Goal: Task Accomplishment & Management: Use online tool/utility

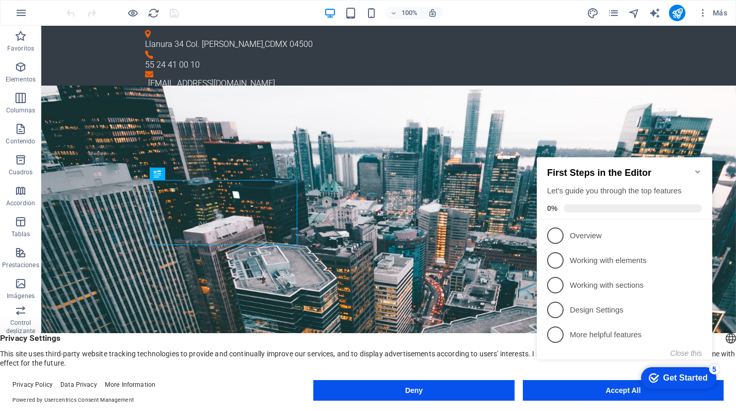
click at [575, 395] on appcues-checklist "Contextual help checklist present on screen" at bounding box center [627, 268] width 188 height 253
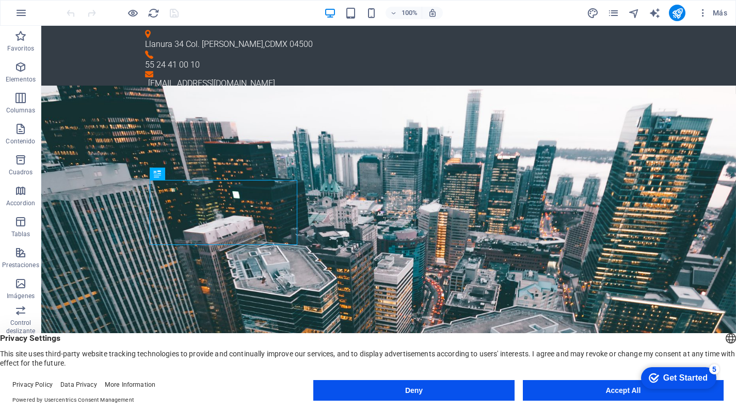
click div "checkmark Get Started 5 First Steps in the Editor Let's guide you through the t…"
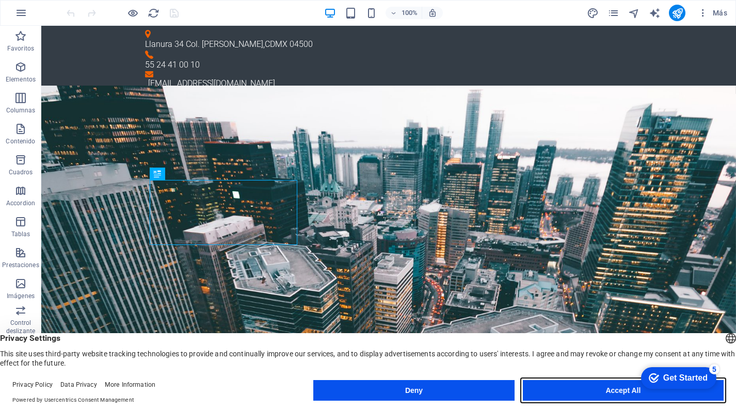
click at [562, 388] on button "Accept All" at bounding box center [623, 390] width 201 height 21
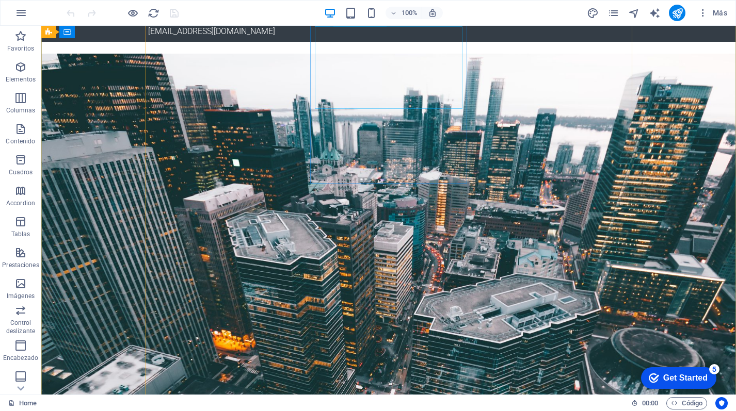
scroll to position [50, 0]
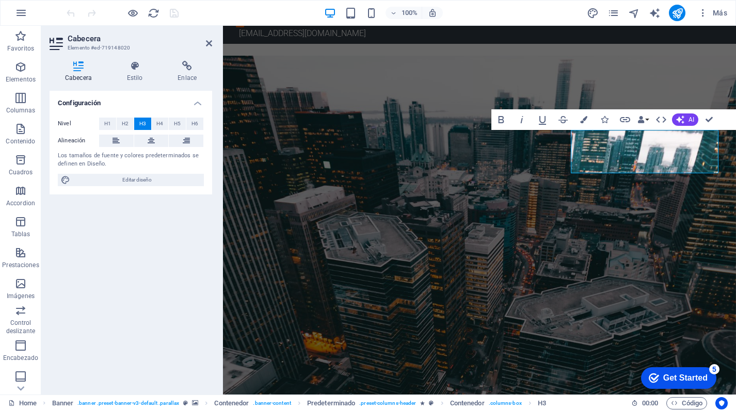
copy h3 "Tecnología Especial para la Vida"
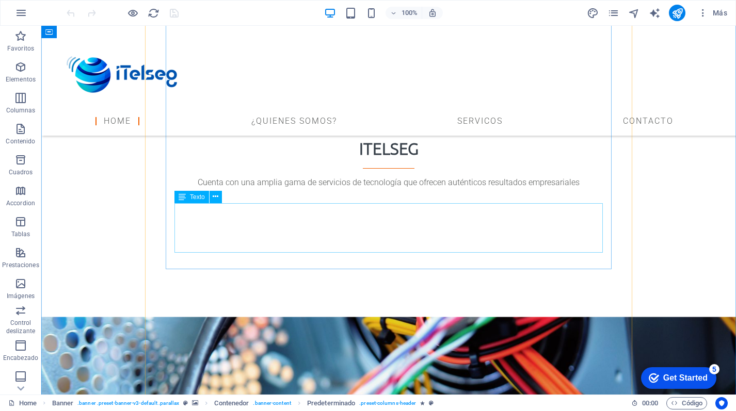
scroll to position [1981, 0]
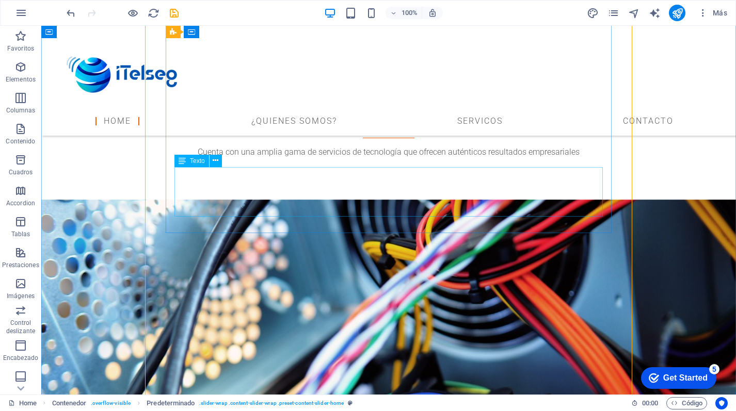
scroll to position [2004, 0]
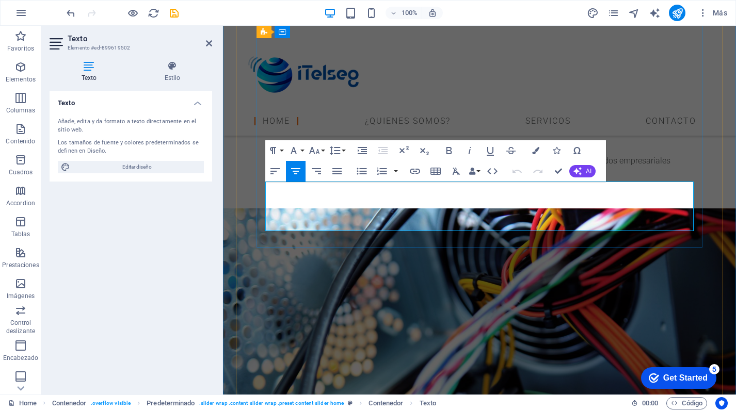
drag, startPoint x: 288, startPoint y: 186, endPoint x: 272, endPoint y: 185, distance: 16.1
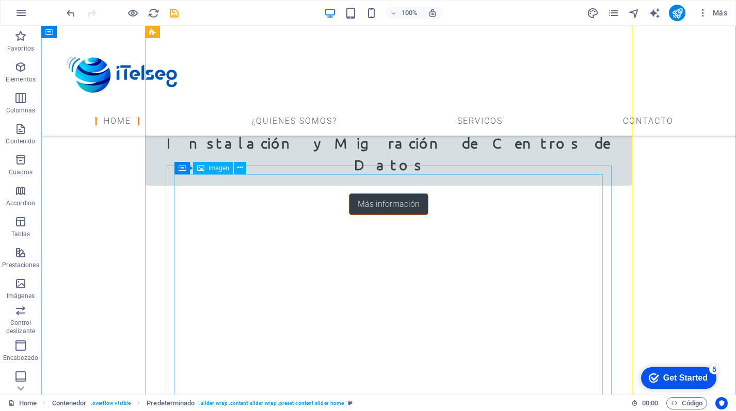
scroll to position [1720, 0]
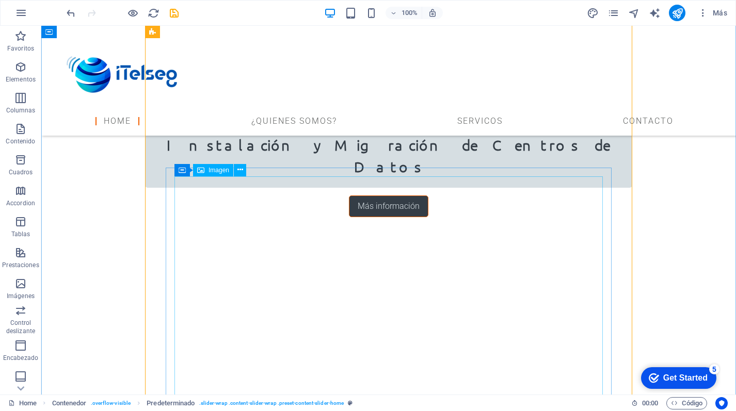
click at [205, 172] on div "Imagen" at bounding box center [213, 170] width 40 height 12
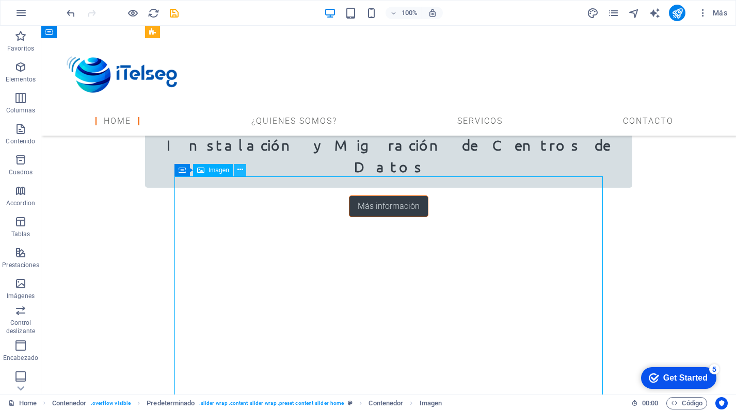
click at [238, 171] on icon at bounding box center [240, 170] width 6 height 11
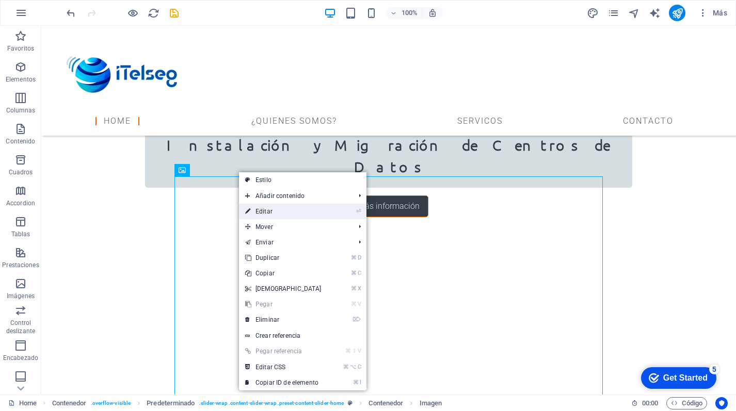
click at [276, 212] on link "⏎ Editar" at bounding box center [283, 211] width 89 height 15
select select "%"
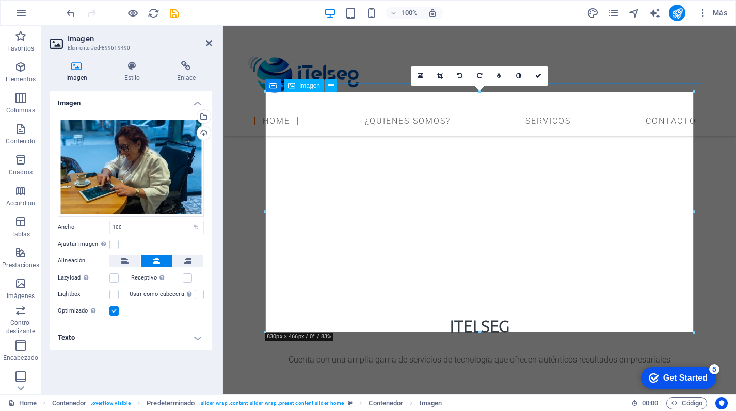
scroll to position [1805, 0]
click at [543, 77] on link at bounding box center [539, 76] width 20 height 20
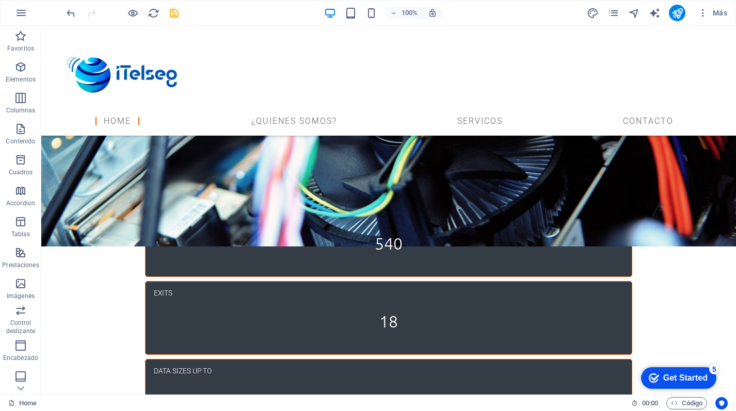
scroll to position [2314, 0]
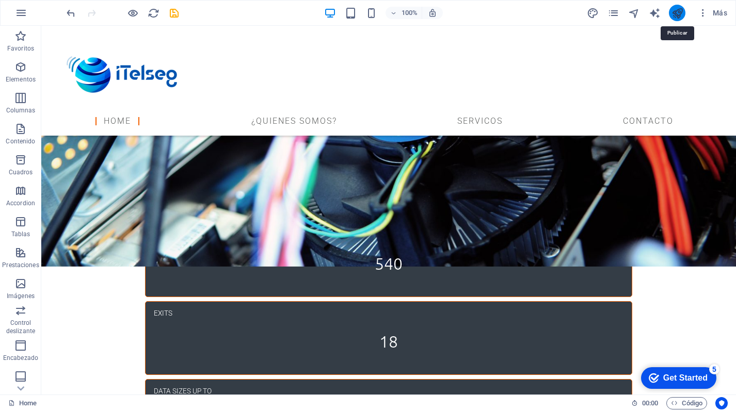
click at [678, 18] on icon "publish" at bounding box center [677, 13] width 12 height 12
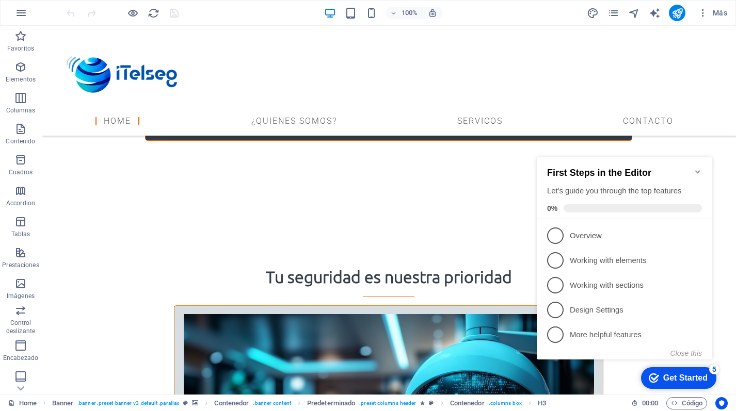
scroll to position [2803, 0]
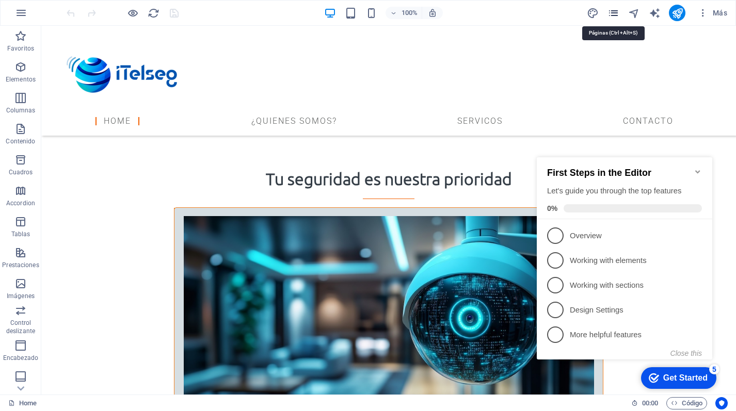
click at [610, 18] on icon "pages" at bounding box center [613, 13] width 12 height 12
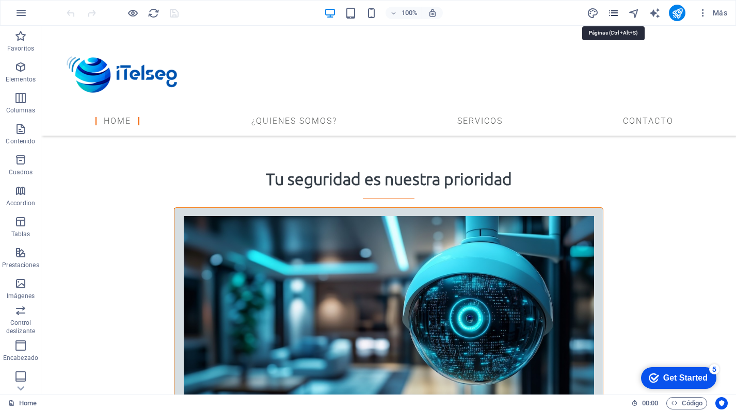
scroll to position [2738, 0]
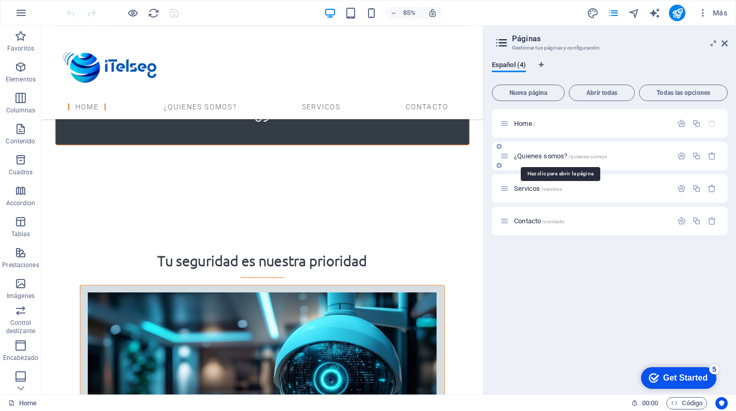
click at [564, 155] on span "¿Quienes somos? /quienes-somos" at bounding box center [560, 156] width 93 height 8
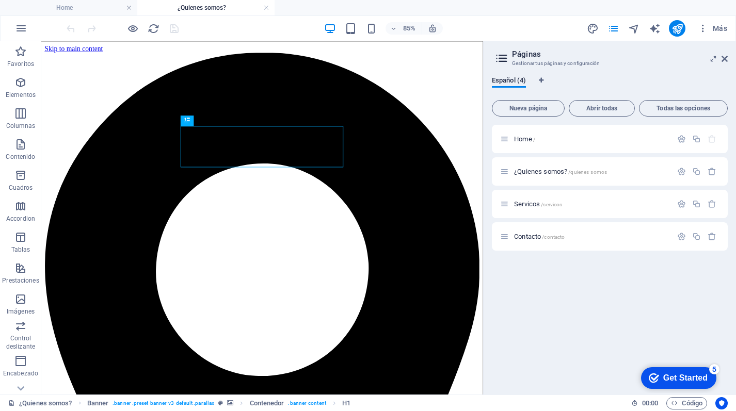
scroll to position [0, 0]
click at [527, 139] on span "Home /" at bounding box center [524, 139] width 21 height 8
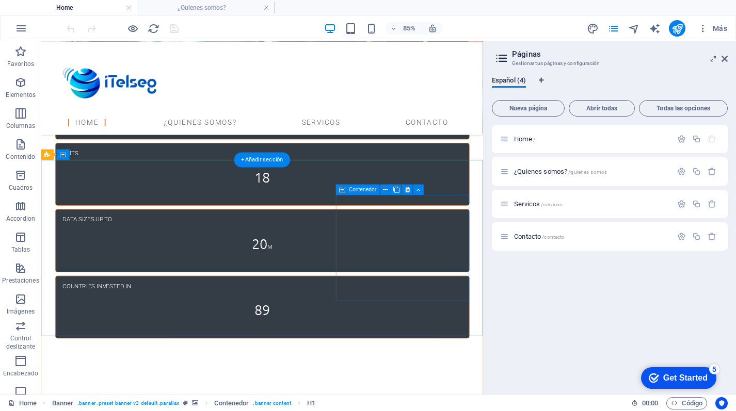
scroll to position [2525, 0]
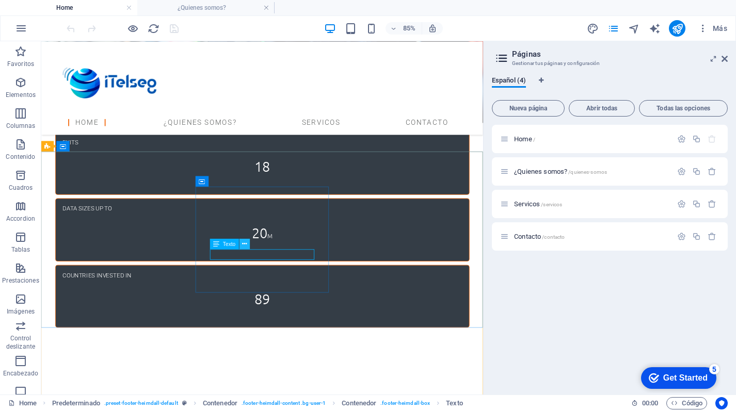
click at [248, 246] on button at bounding box center [244, 244] width 10 height 10
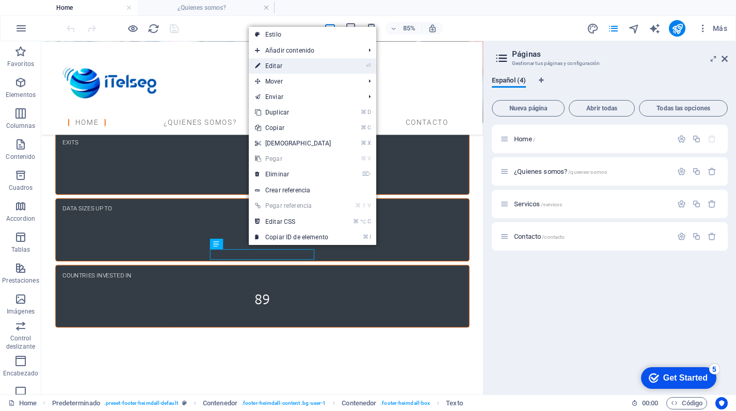
click at [314, 61] on link "⏎ Editar" at bounding box center [293, 65] width 89 height 15
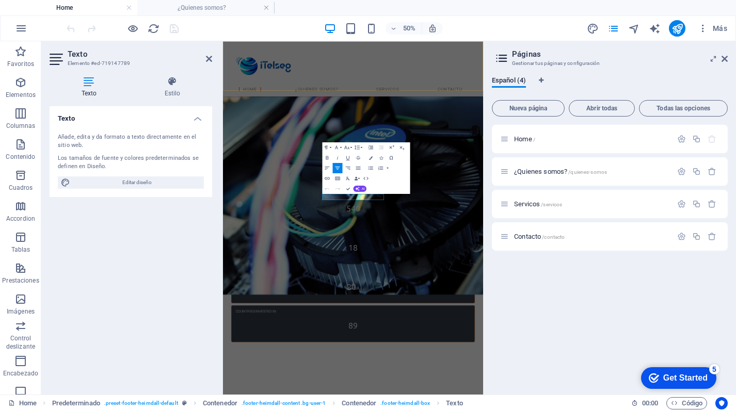
scroll to position [2470, 0]
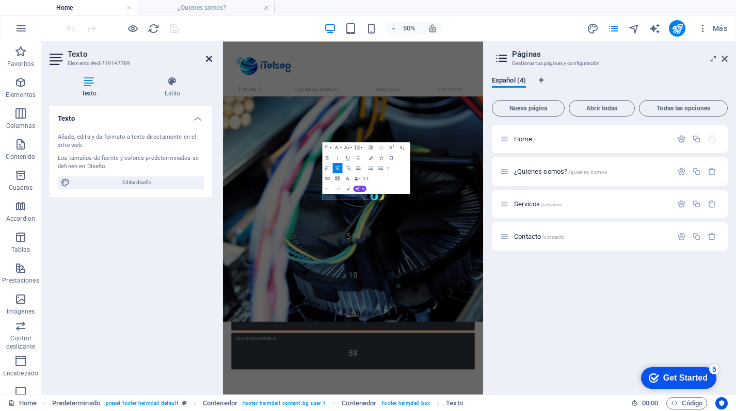
click at [209, 59] on icon at bounding box center [209, 59] width 6 height 8
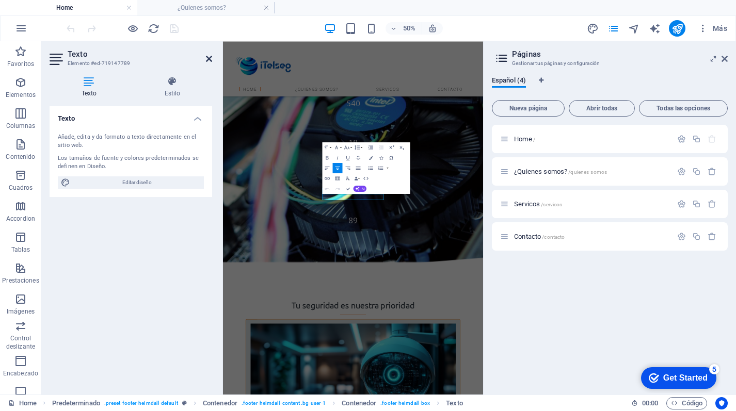
scroll to position [2465, 0]
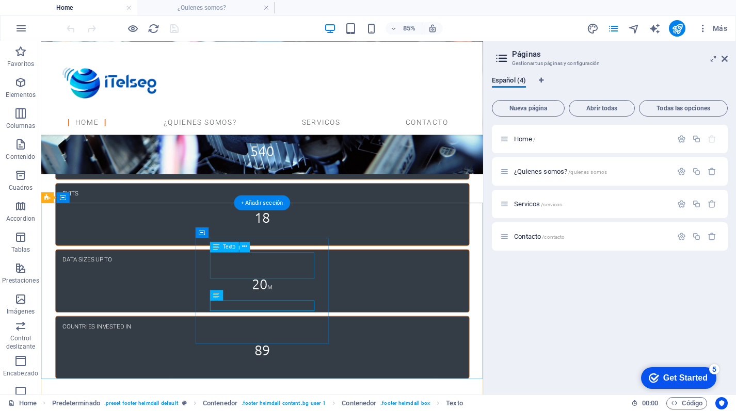
click at [245, 248] on icon at bounding box center [245, 246] width 5 height 9
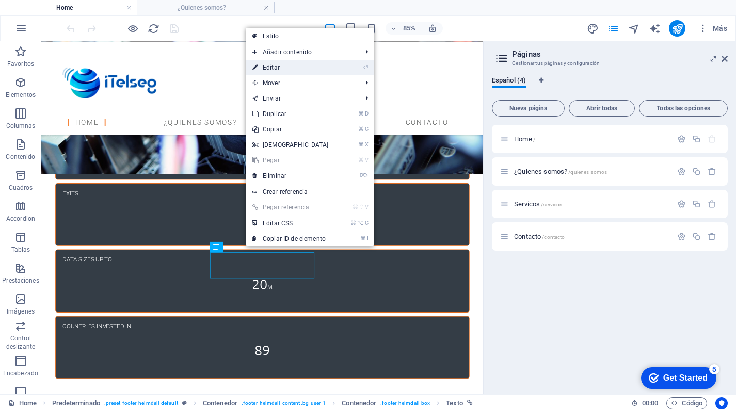
click at [316, 63] on link "⏎ Editar" at bounding box center [290, 67] width 89 height 15
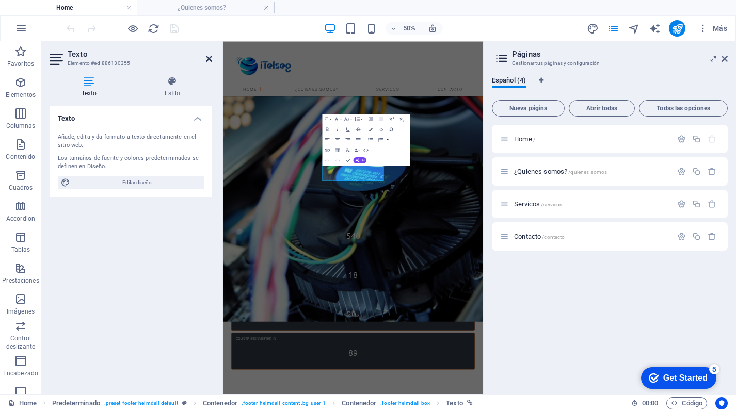
click at [211, 60] on icon at bounding box center [209, 59] width 6 height 8
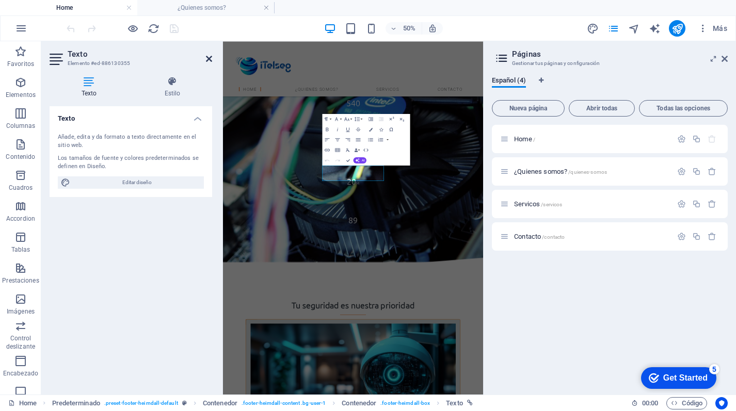
scroll to position [2465, 0]
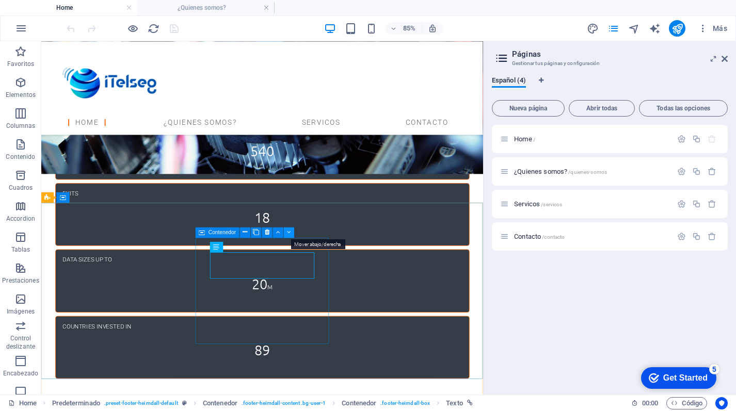
click at [292, 236] on button at bounding box center [289, 232] width 10 height 10
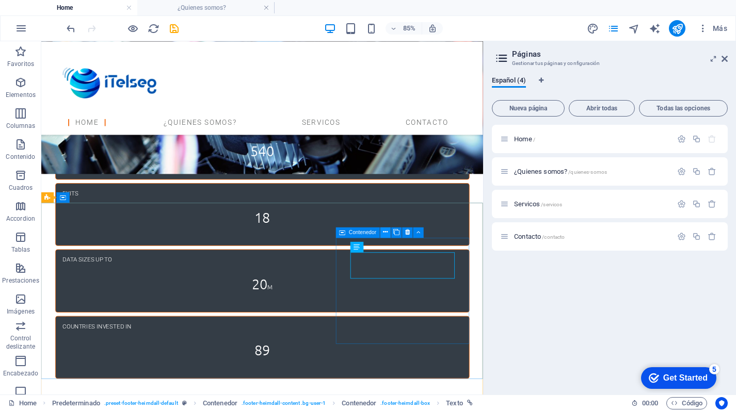
click at [387, 235] on icon at bounding box center [385, 232] width 5 height 9
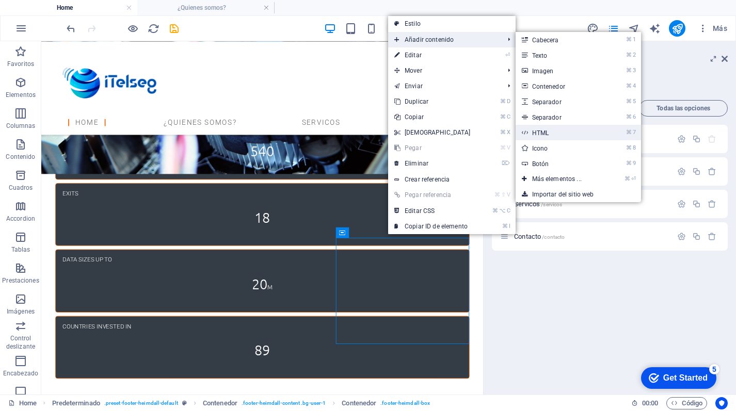
click at [597, 130] on link "⌘ 7 HTML" at bounding box center [559, 132] width 87 height 15
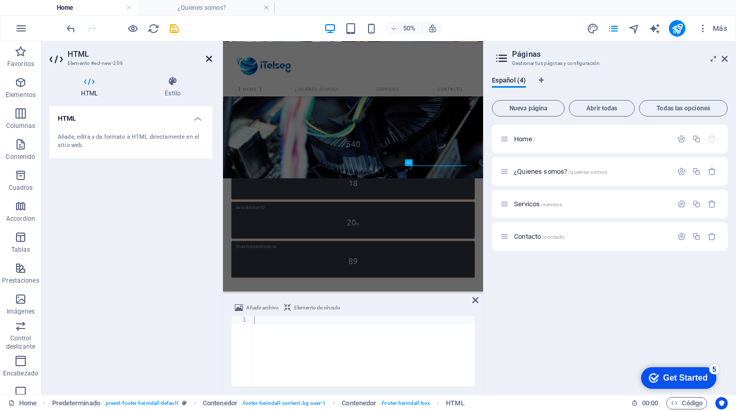
drag, startPoint x: 209, startPoint y: 61, endPoint x: 198, endPoint y: 26, distance: 36.7
click at [209, 61] on icon at bounding box center [209, 59] width 6 height 8
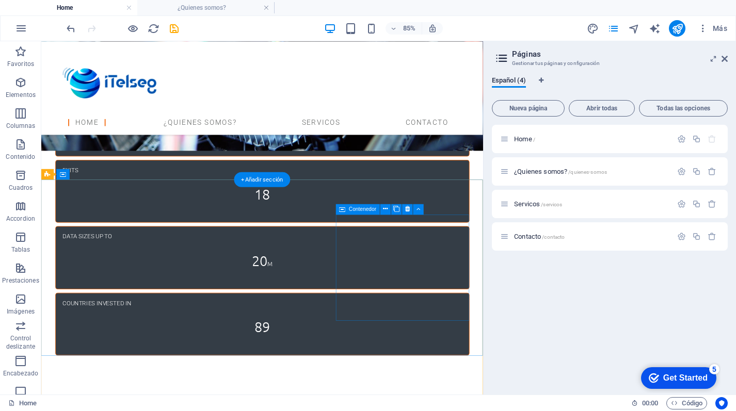
scroll to position [2493, 0]
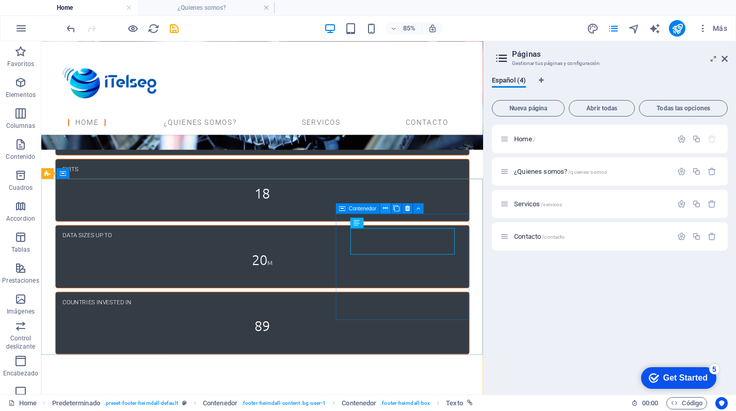
click at [383, 210] on icon at bounding box center [385, 208] width 5 height 9
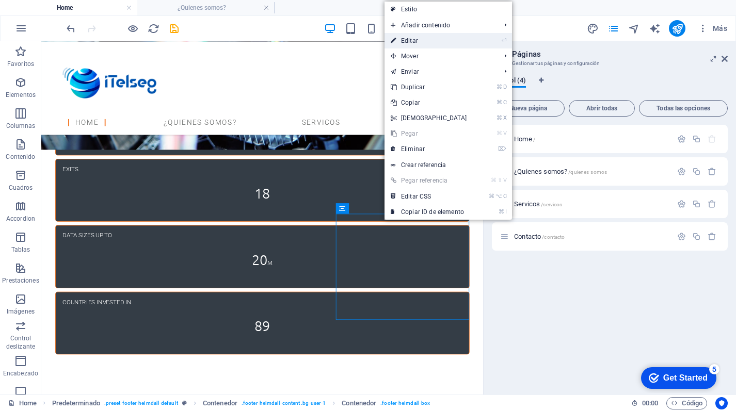
click at [406, 35] on link "⏎ Editar" at bounding box center [429, 40] width 89 height 15
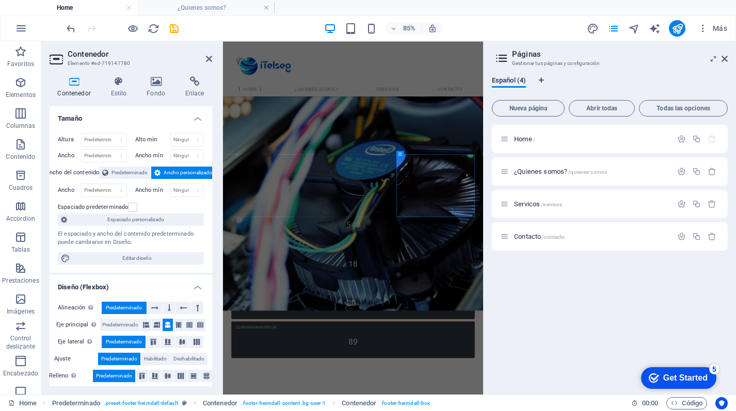
scroll to position [2470, 0]
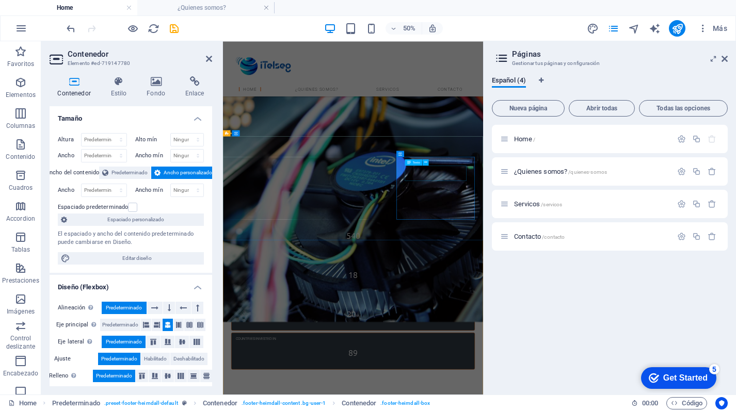
click at [195, 83] on icon at bounding box center [194, 81] width 35 height 10
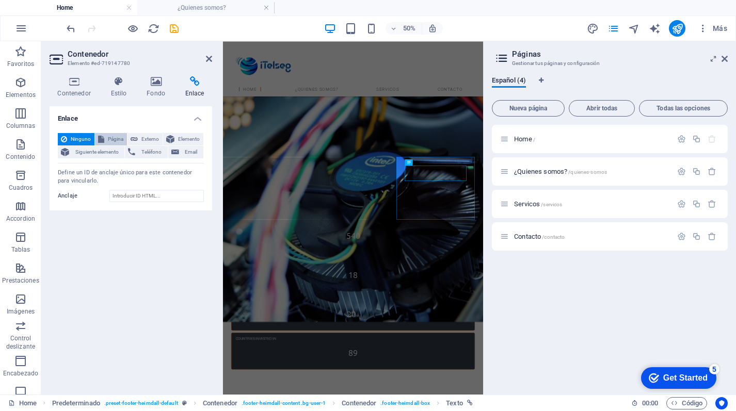
click at [105, 138] on button "Página" at bounding box center [111, 139] width 32 height 12
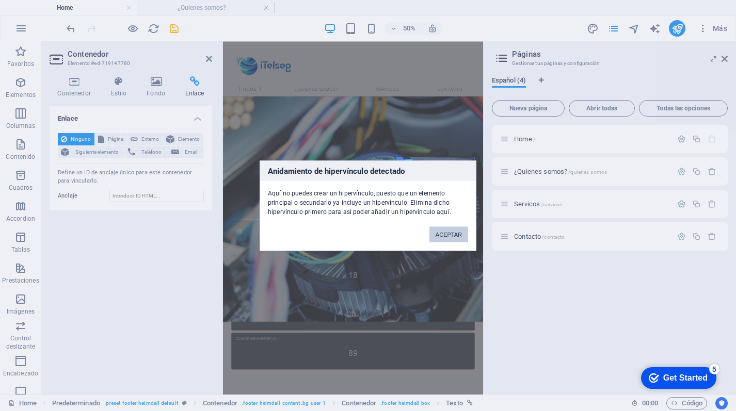
click at [443, 233] on button "ACEPTAR" at bounding box center [448, 234] width 39 height 15
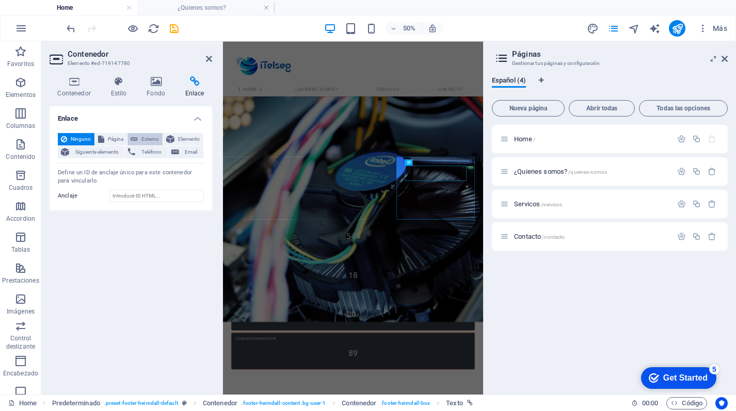
click at [155, 142] on span "Externo" at bounding box center [150, 139] width 19 height 12
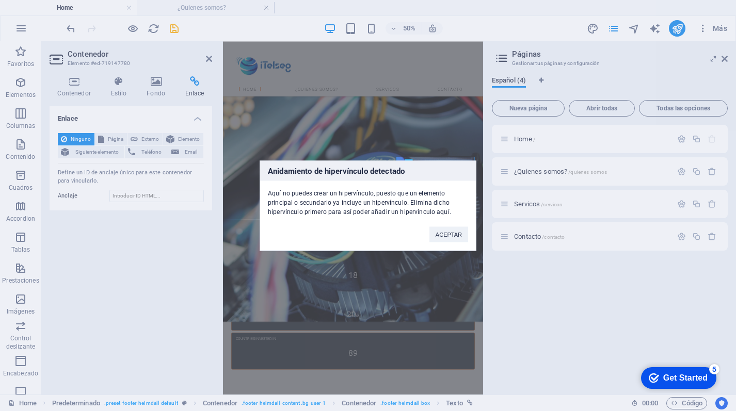
click at [456, 242] on div "ACEPTAR" at bounding box center [449, 229] width 54 height 26
click at [450, 237] on button "ACEPTAR" at bounding box center [448, 234] width 39 height 15
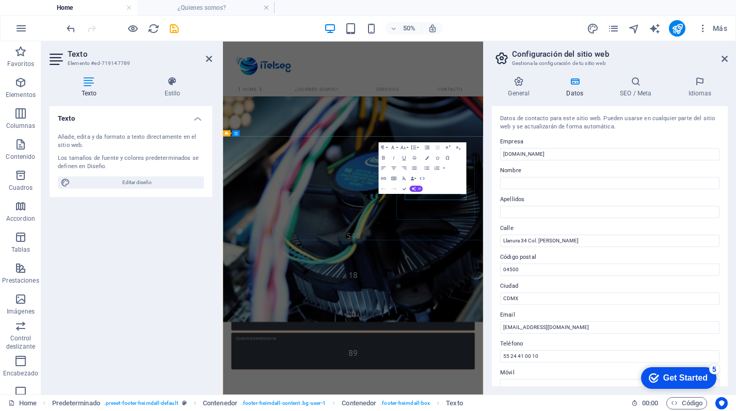
click at [722, 59] on icon at bounding box center [725, 59] width 6 height 8
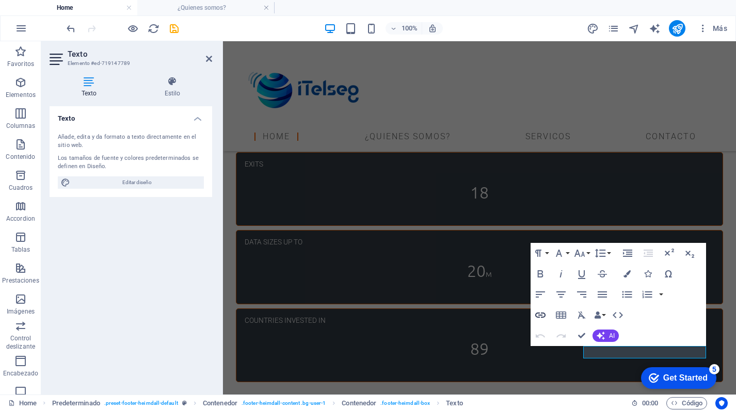
click at [541, 315] on icon "button" at bounding box center [540, 315] width 10 height 5
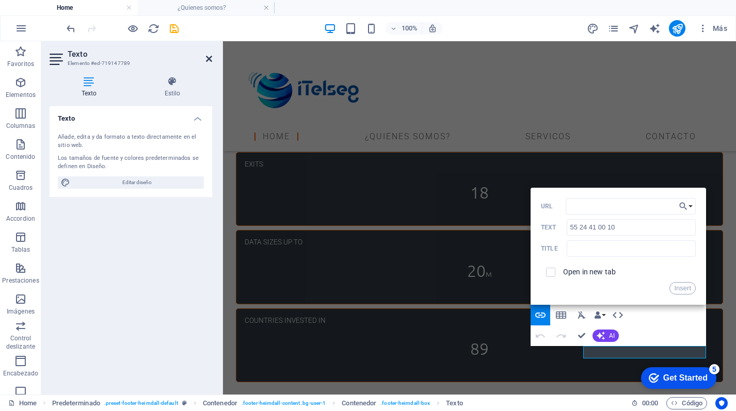
click at [209, 60] on icon at bounding box center [209, 59] width 6 height 8
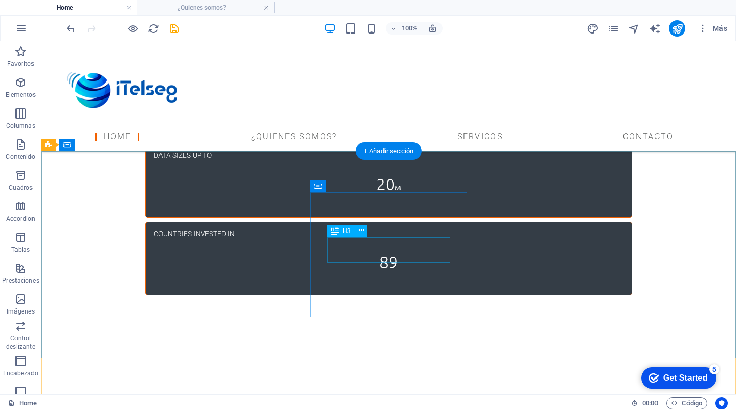
scroll to position [2545, 0]
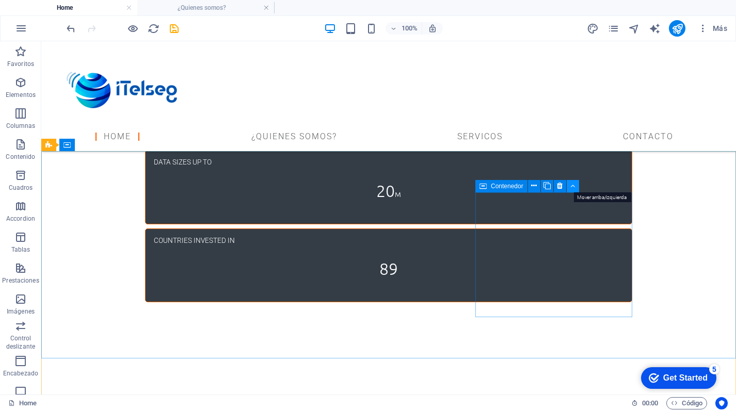
click at [572, 187] on icon at bounding box center [572, 186] width 5 height 11
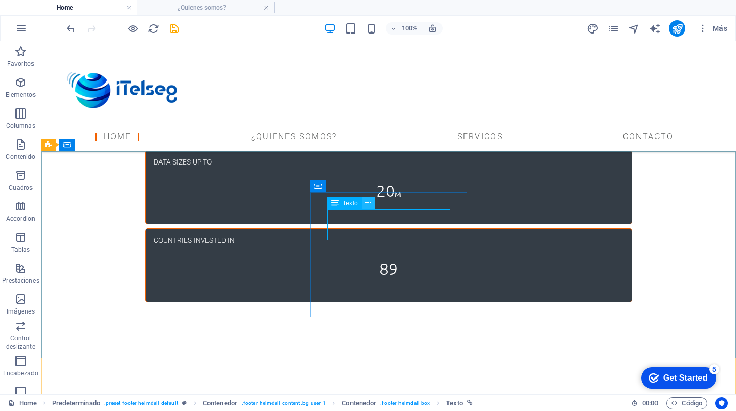
click at [371, 204] on icon at bounding box center [368, 203] width 6 height 11
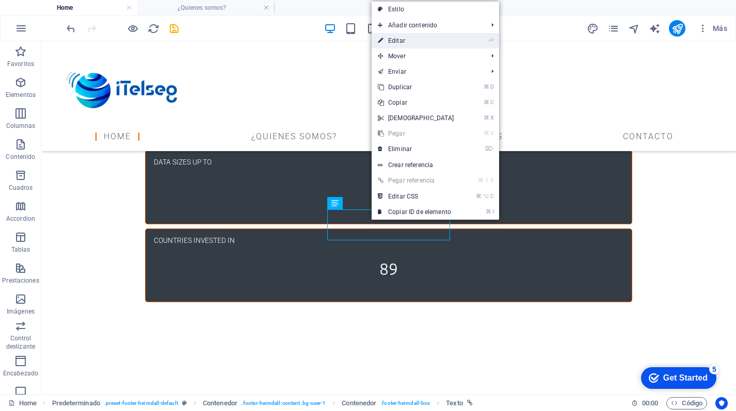
click at [468, 40] on li "⏎ Editar" at bounding box center [435, 40] width 127 height 15
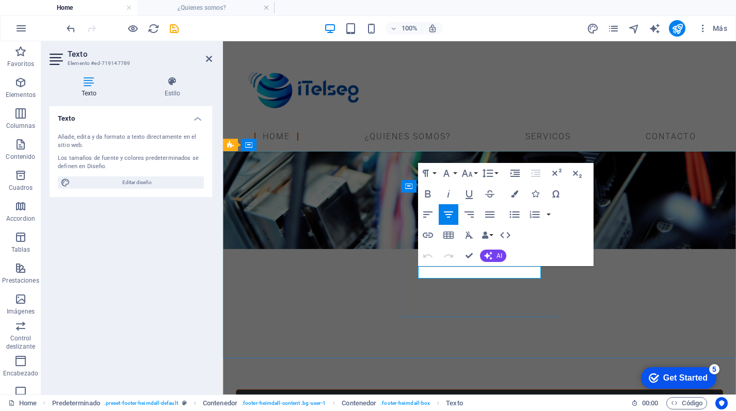
select select "1"
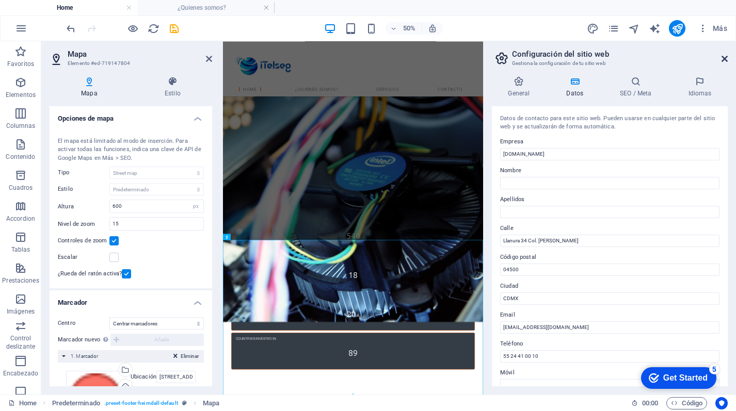
click at [724, 58] on icon at bounding box center [725, 59] width 6 height 8
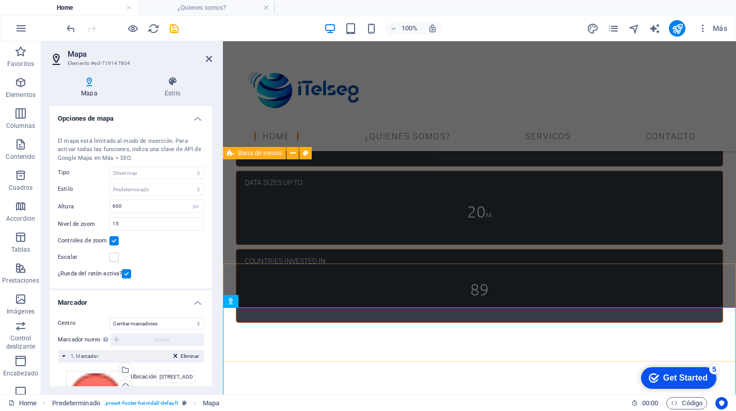
scroll to position [2462, 0]
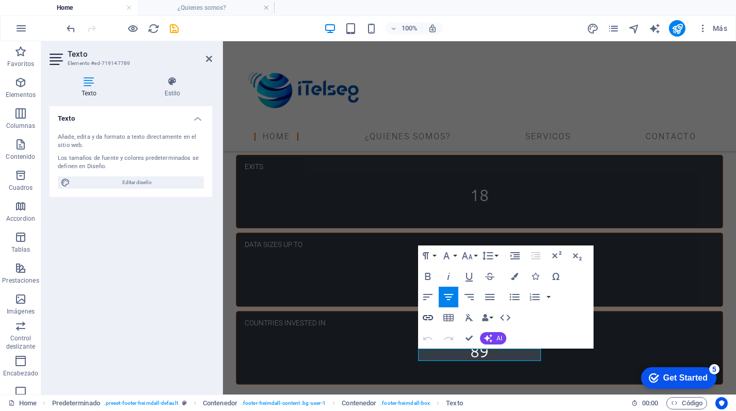
click at [433, 314] on icon "button" at bounding box center [428, 318] width 12 height 12
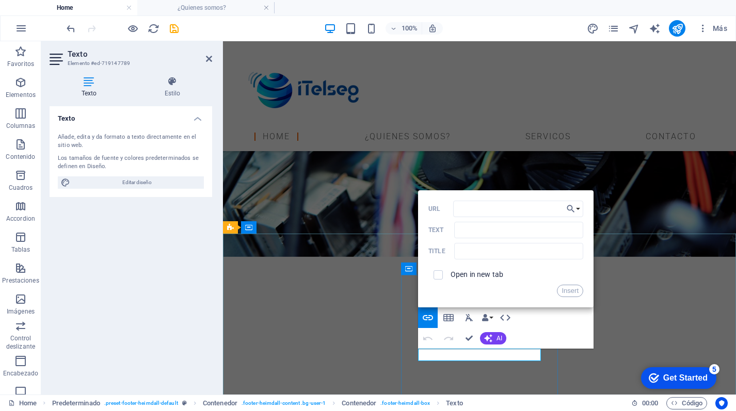
scroll to position [2468, 0]
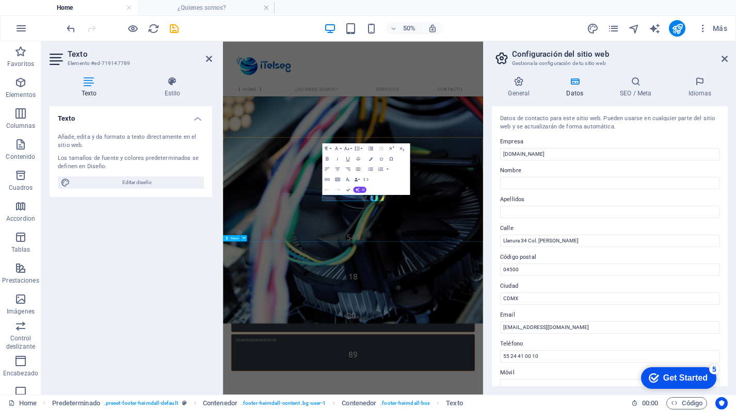
select select "1"
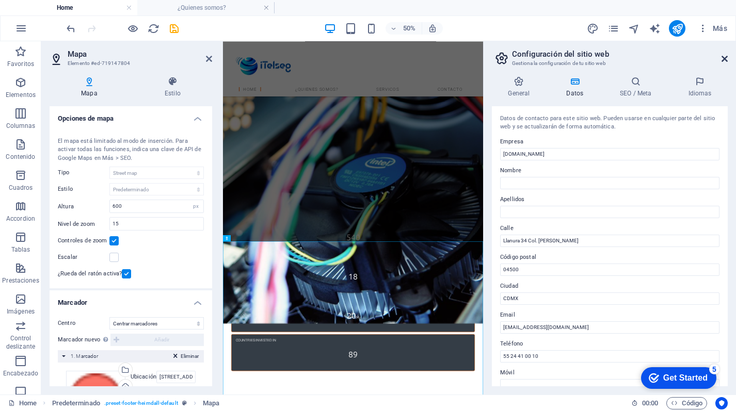
click at [725, 61] on icon at bounding box center [725, 59] width 6 height 8
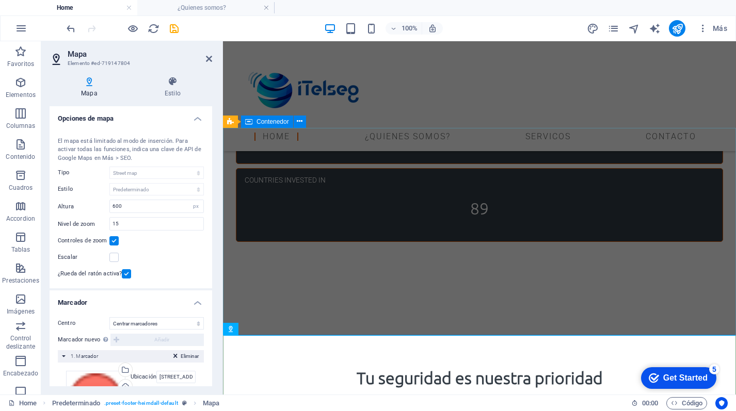
scroll to position [2568, 0]
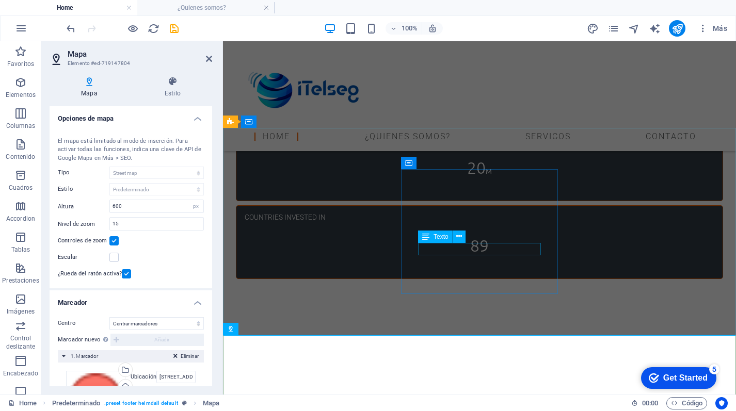
click at [472, 241] on div "Texto" at bounding box center [445, 237] width 54 height 13
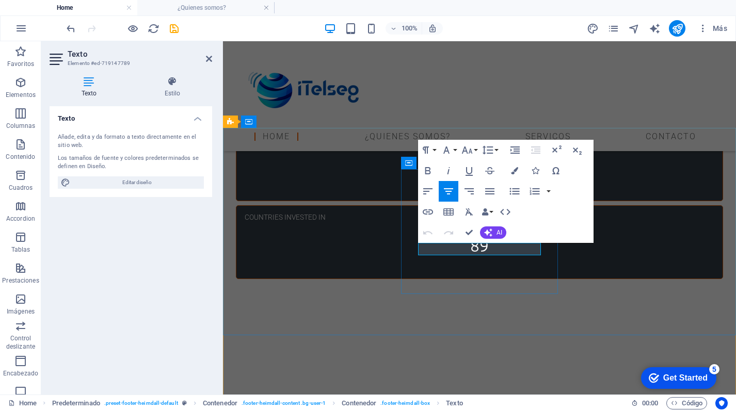
drag, startPoint x: 514, startPoint y: 251, endPoint x: 438, endPoint y: 246, distance: 75.6
click at [433, 212] on icon "button" at bounding box center [428, 212] width 12 height 12
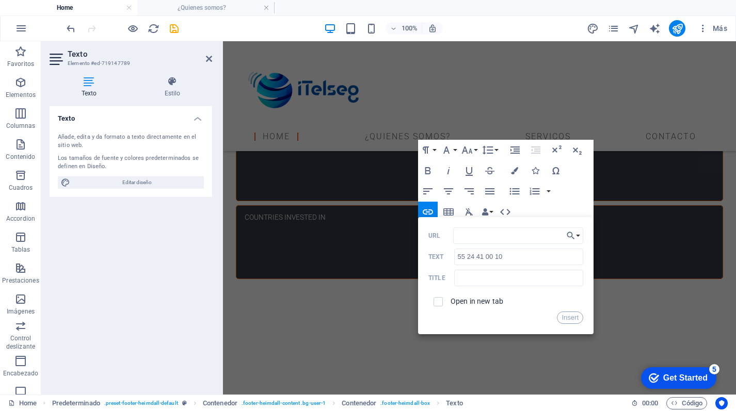
type input "[URL][DOMAIN_NAME]"
click at [407, 134] on div "Home ¿Quienes somos? Servicos Contacto" at bounding box center [479, 96] width 513 height 110
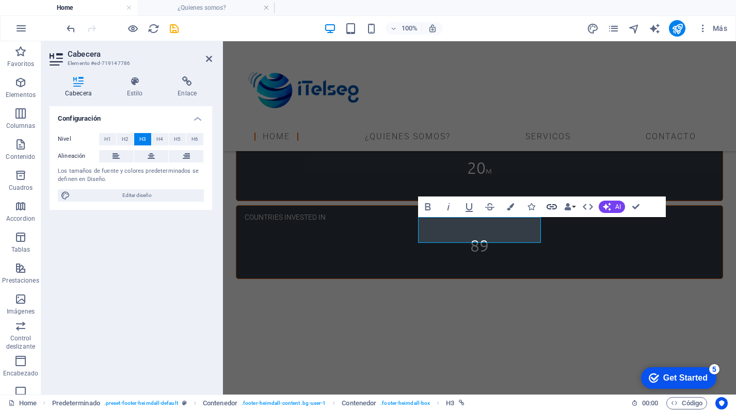
click at [555, 207] on icon "button" at bounding box center [552, 207] width 12 height 12
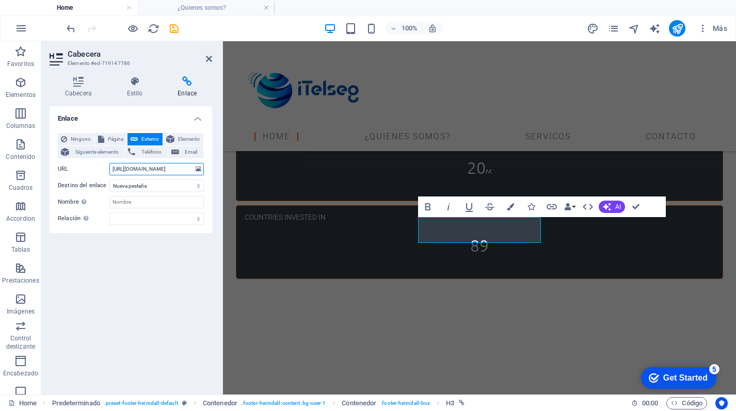
click at [132, 168] on input "[URL][DOMAIN_NAME]" at bounding box center [156, 169] width 94 height 12
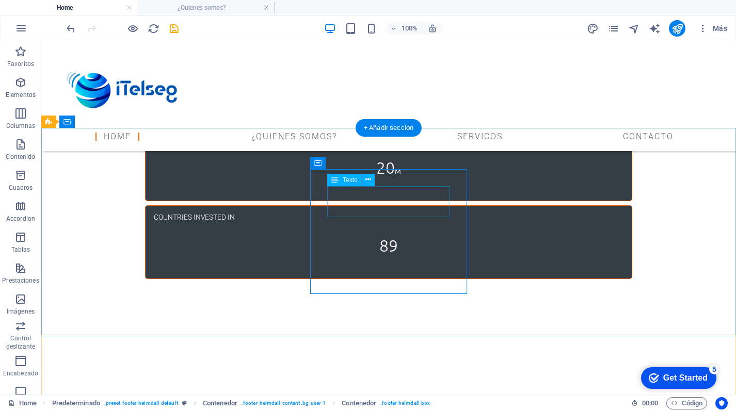
click at [371, 181] on icon at bounding box center [368, 179] width 6 height 11
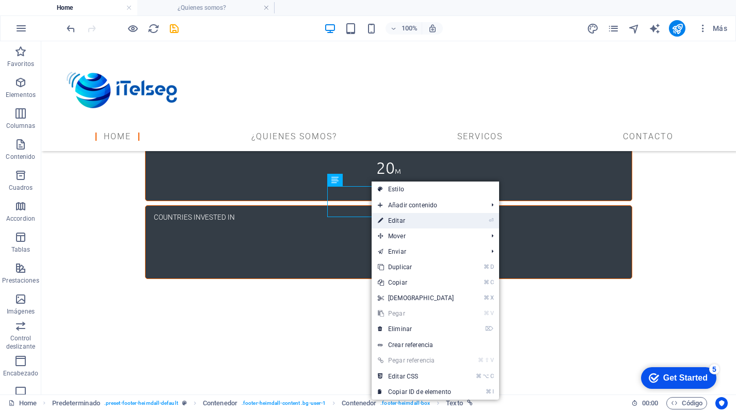
click at [404, 222] on link "⏎ Editar" at bounding box center [416, 220] width 89 height 15
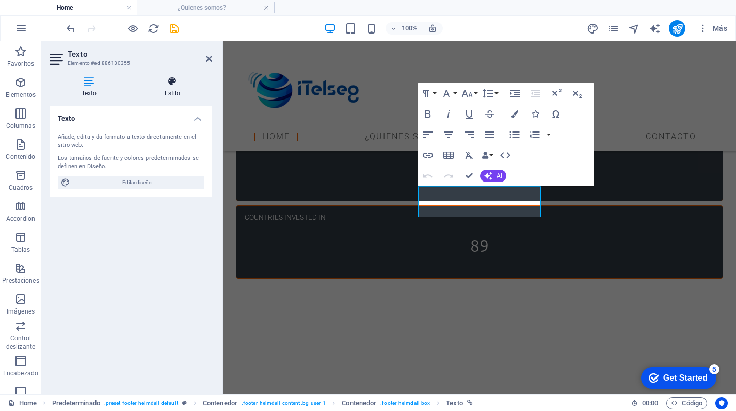
click at [172, 85] on icon at bounding box center [172, 81] width 79 height 10
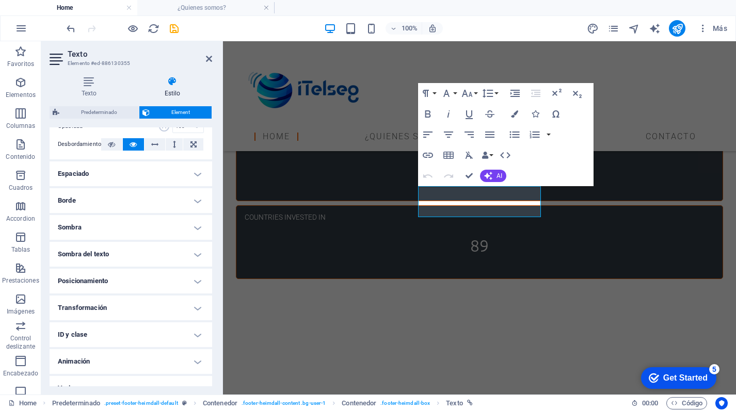
scroll to position [185, 0]
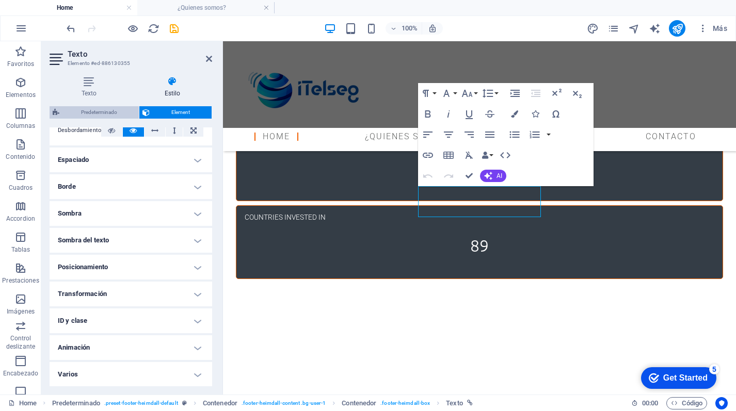
click at [113, 114] on span "Predeterminado" at bounding box center [98, 112] width 73 height 12
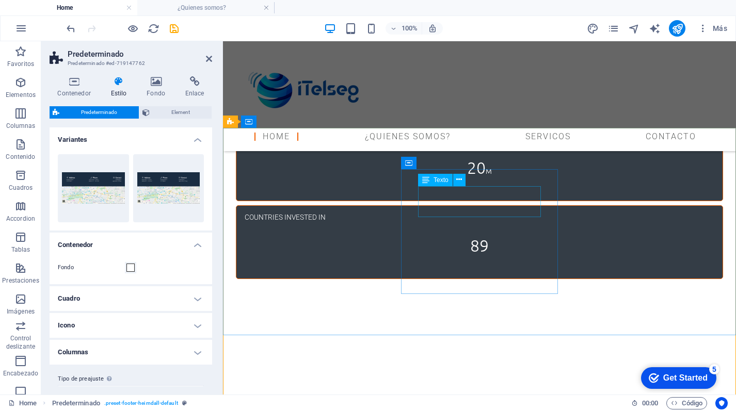
click at [458, 177] on icon at bounding box center [459, 179] width 6 height 11
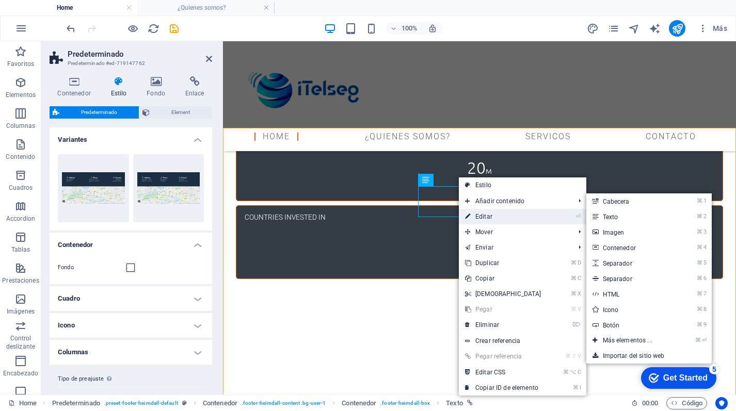
click at [479, 211] on link "⏎ Editar" at bounding box center [503, 216] width 89 height 15
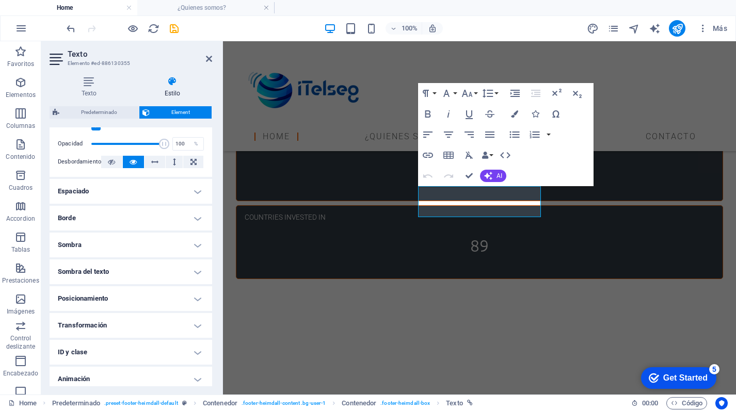
scroll to position [172, 0]
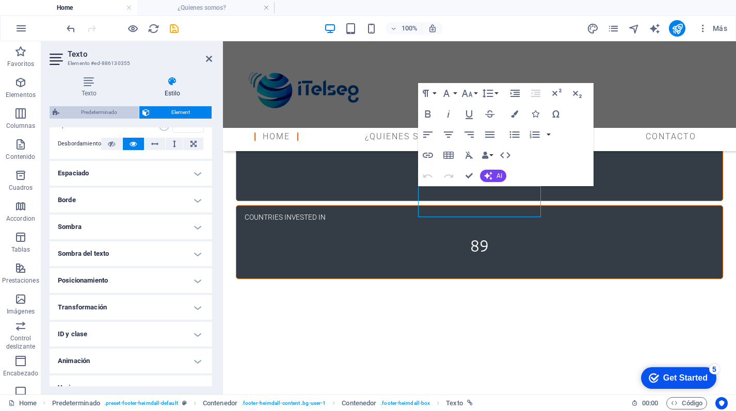
click at [95, 115] on span "Predeterminado" at bounding box center [98, 112] width 73 height 12
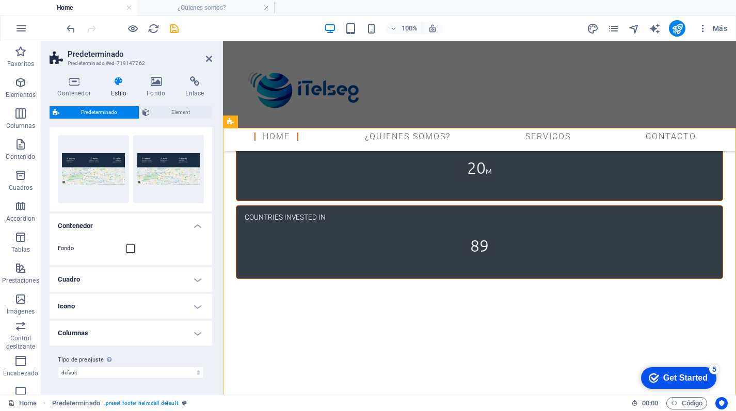
scroll to position [0, 0]
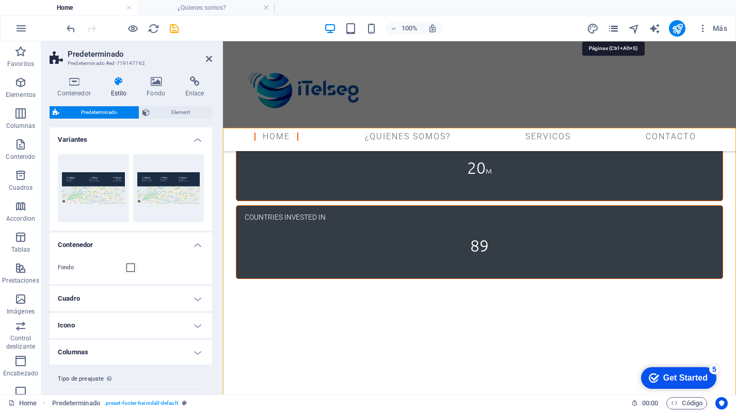
click at [619, 30] on icon "pages" at bounding box center [613, 29] width 12 height 12
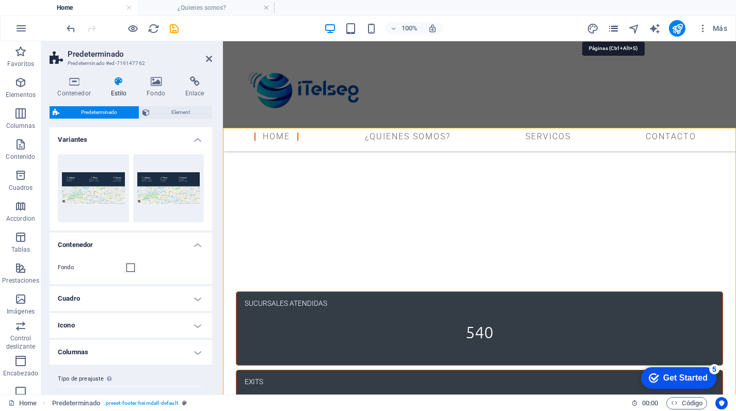
scroll to position [2470, 0]
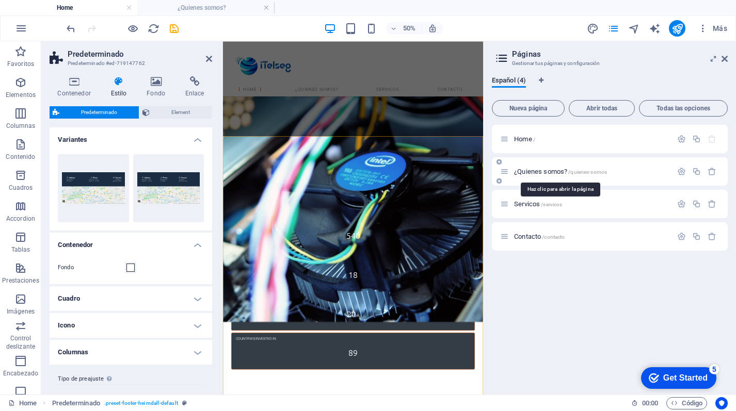
click at [540, 171] on span "¿Quienes somos? /quienes-somos" at bounding box center [560, 172] width 93 height 8
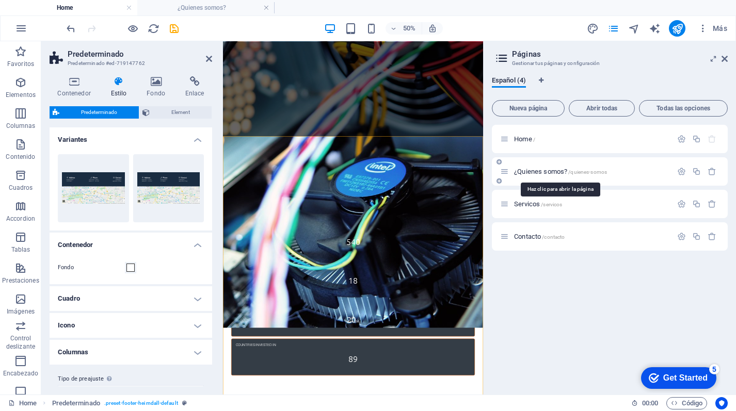
scroll to position [0, 0]
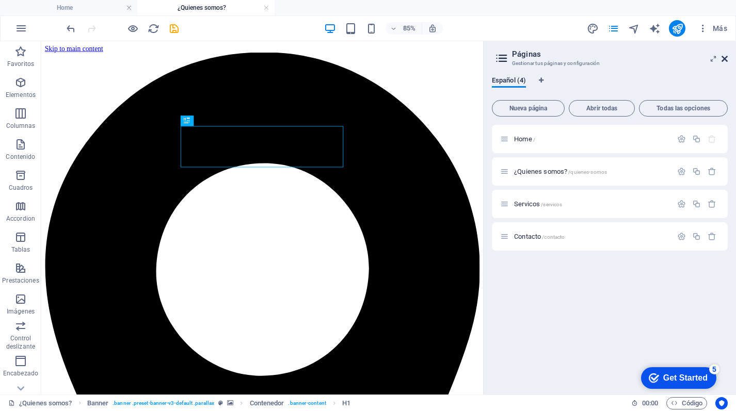
click at [725, 56] on icon at bounding box center [725, 59] width 6 height 8
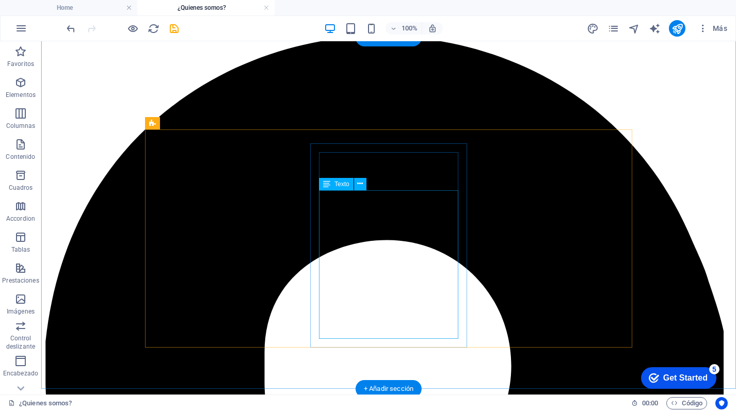
scroll to position [2797, 0]
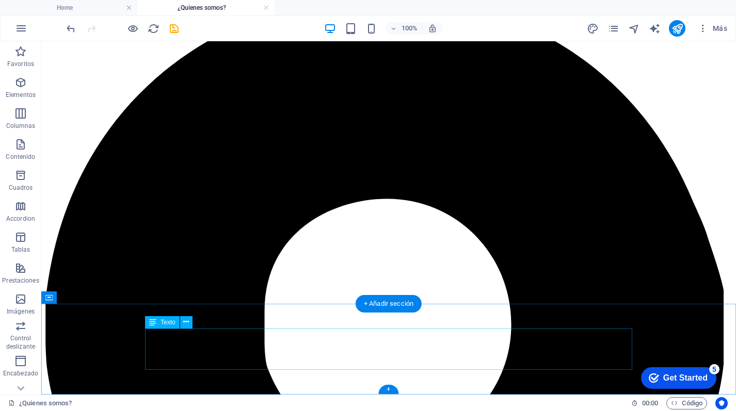
drag, startPoint x: 412, startPoint y: 349, endPoint x: 514, endPoint y: 348, distance: 101.7
click at [188, 327] on icon at bounding box center [186, 322] width 6 height 11
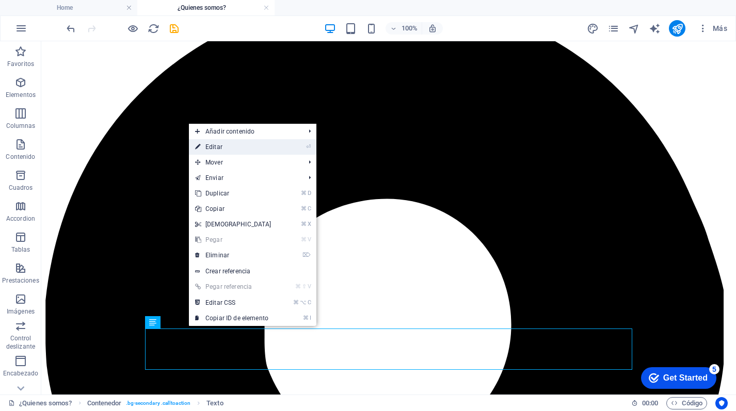
click at [247, 142] on link "⏎ Editar" at bounding box center [233, 146] width 89 height 15
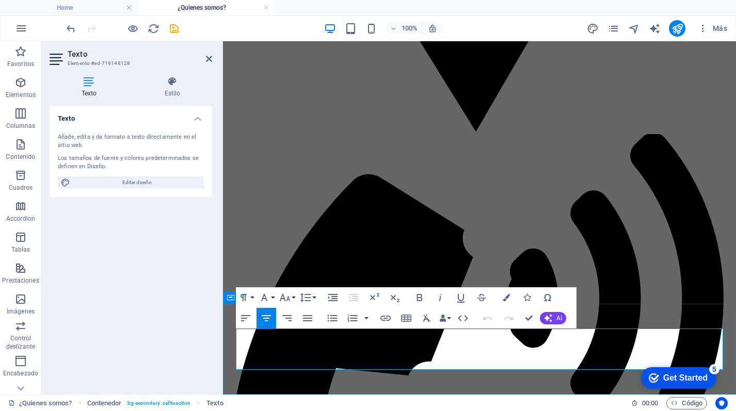
drag, startPoint x: 359, startPoint y: 349, endPoint x: 565, endPoint y: 350, distance: 205.9
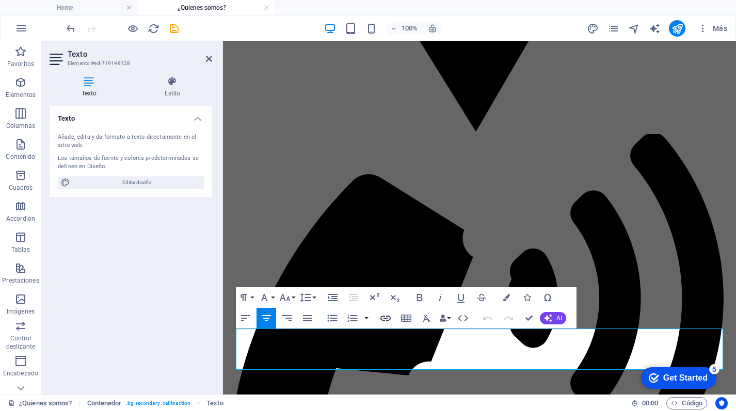
click at [389, 318] on icon "button" at bounding box center [385, 318] width 10 height 5
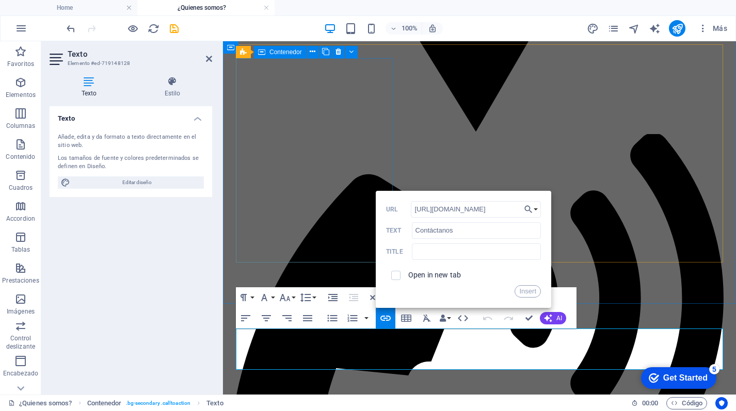
type input "[URL][DOMAIN_NAME]"
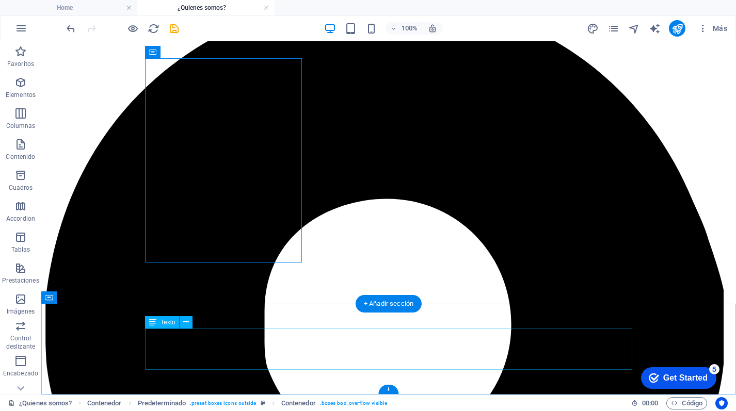
drag, startPoint x: 410, startPoint y: 350, endPoint x: 517, endPoint y: 356, distance: 107.0
click at [189, 322] on button at bounding box center [186, 322] width 12 height 12
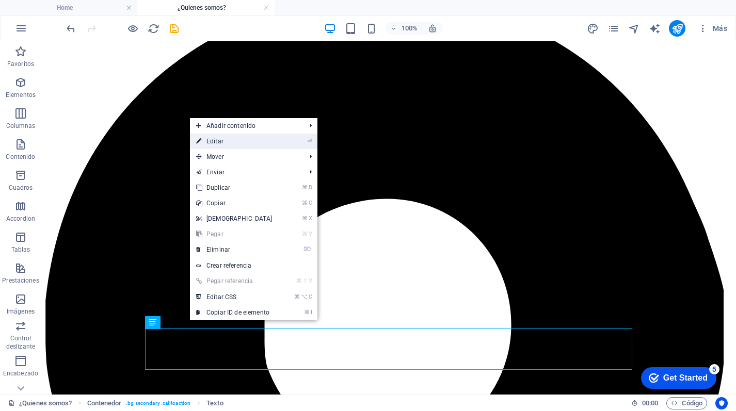
click at [276, 144] on link "⏎ Editar" at bounding box center [234, 141] width 89 height 15
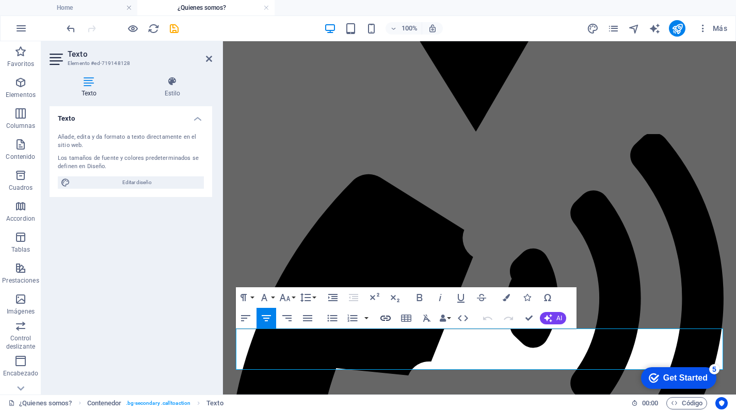
click at [379, 319] on icon "button" at bounding box center [385, 318] width 12 height 12
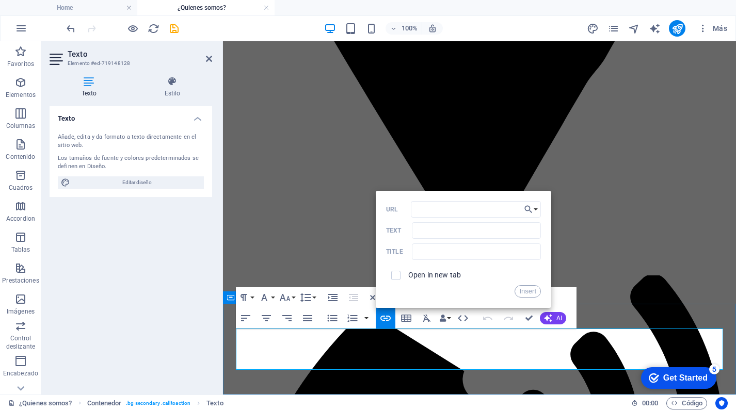
scroll to position [2443, 0]
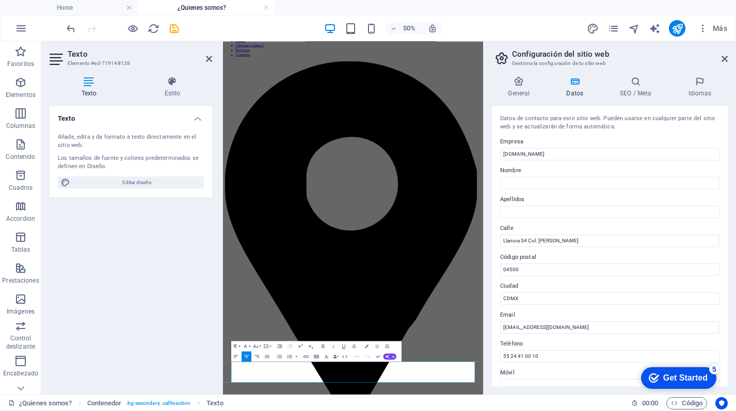
click at [504, 348] on label "Teléfono" at bounding box center [609, 344] width 219 height 12
click at [504, 350] on input "55 24 41 00 10" at bounding box center [609, 356] width 219 height 12
click at [725, 55] on icon at bounding box center [725, 59] width 6 height 8
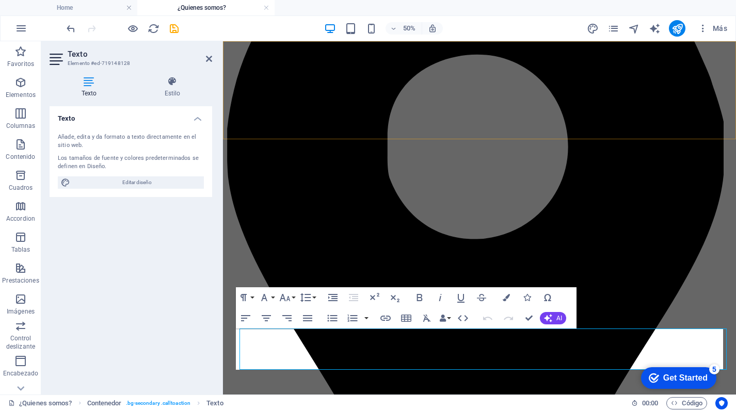
scroll to position [2797, 0]
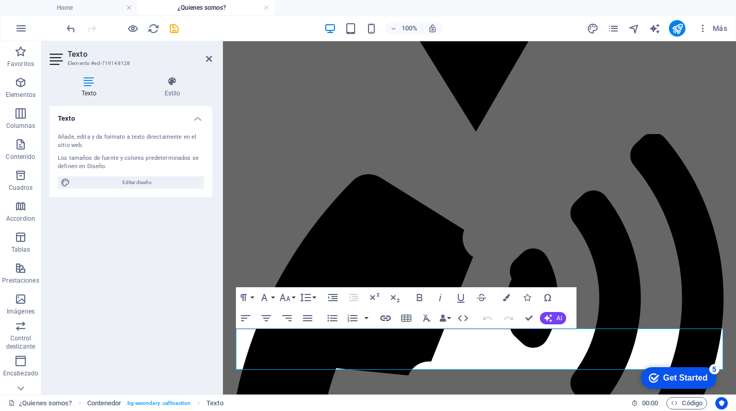
click at [389, 319] on icon "button" at bounding box center [385, 318] width 10 height 5
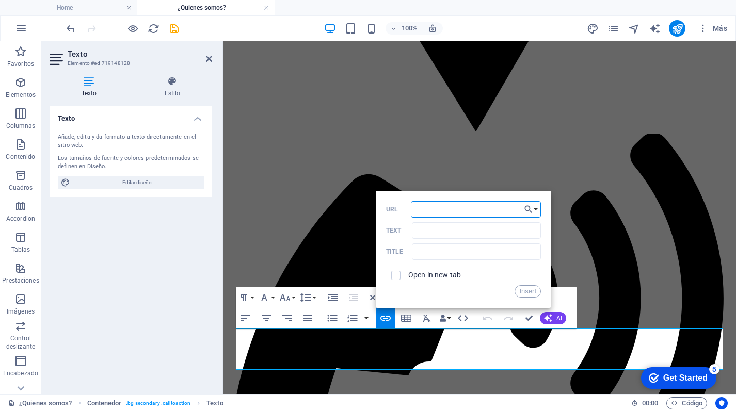
type input "[URL][DOMAIN_NAME]"
click at [526, 293] on button "Insert" at bounding box center [528, 291] width 26 height 12
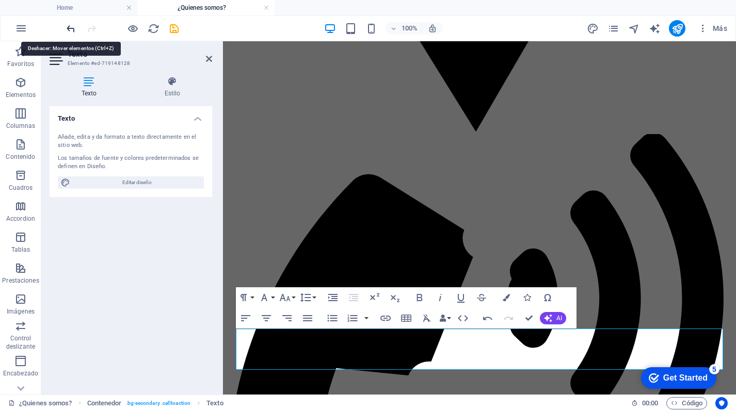
click at [68, 28] on icon "undo" at bounding box center [71, 29] width 12 height 12
drag, startPoint x: 453, startPoint y: 353, endPoint x: 232, endPoint y: 354, distance: 221.4
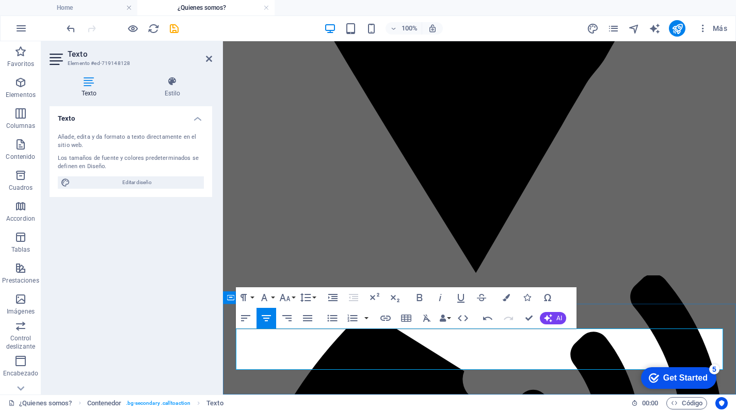
scroll to position [2443, 0]
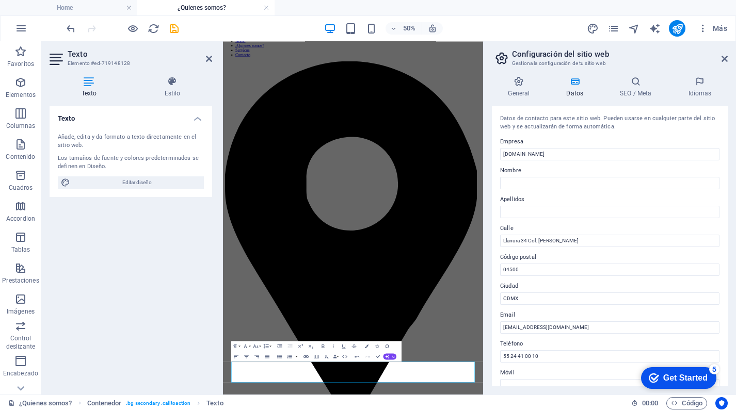
click at [524, 349] on label "Teléfono" at bounding box center [609, 344] width 219 height 12
click at [524, 350] on input "55 24 41 00 10" at bounding box center [609, 356] width 219 height 12
click at [725, 60] on icon at bounding box center [725, 59] width 6 height 8
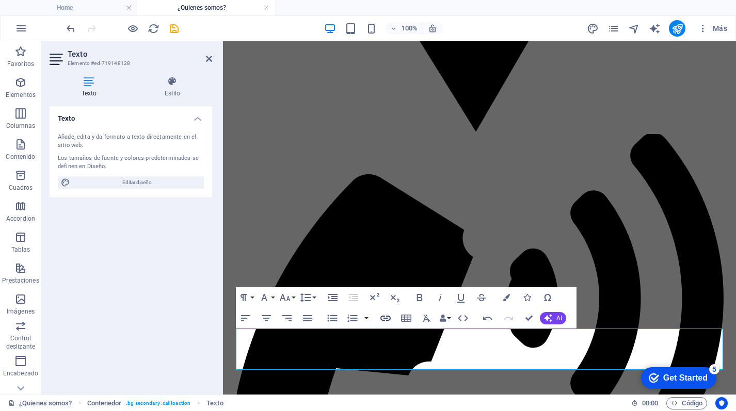
click at [388, 318] on icon "button" at bounding box center [385, 318] width 12 height 12
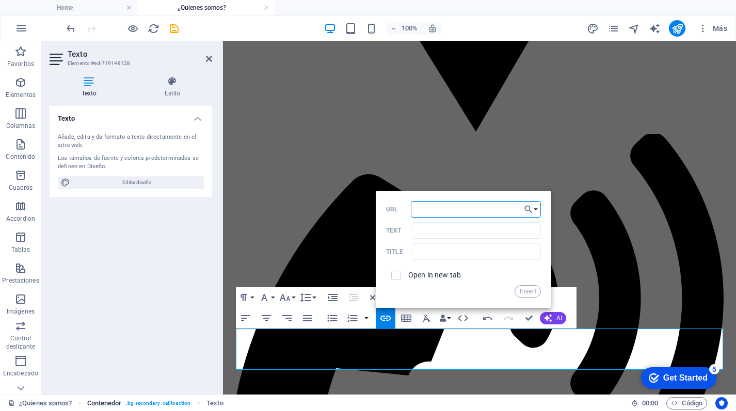
paste input "[URL][DOMAIN_NAME]"
type input "[URL][DOMAIN_NAME]"
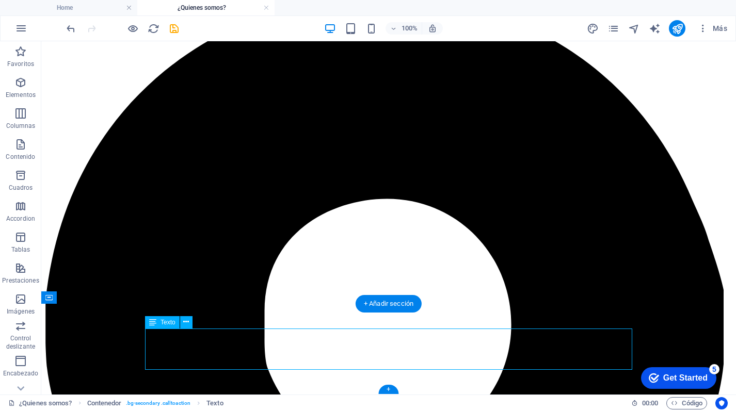
drag, startPoint x: 411, startPoint y: 350, endPoint x: 519, endPoint y: 353, distance: 108.4
click at [183, 326] on icon at bounding box center [186, 322] width 6 height 11
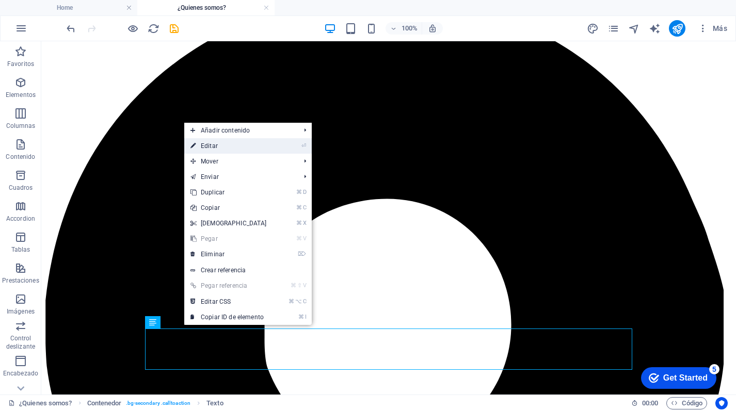
click at [234, 142] on link "⏎ Editar" at bounding box center [228, 145] width 89 height 15
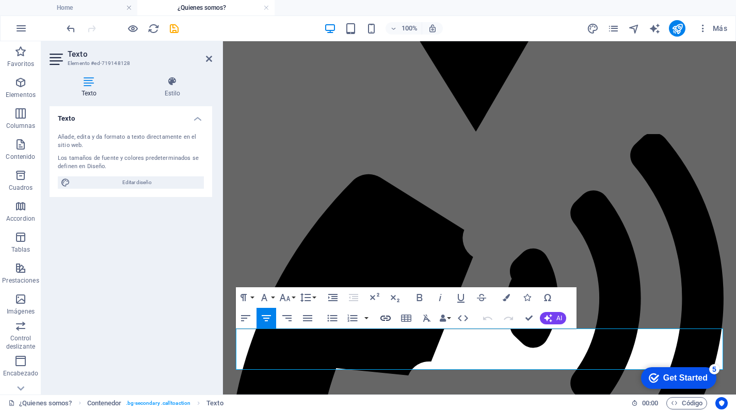
click at [388, 320] on icon "button" at bounding box center [385, 318] width 10 height 5
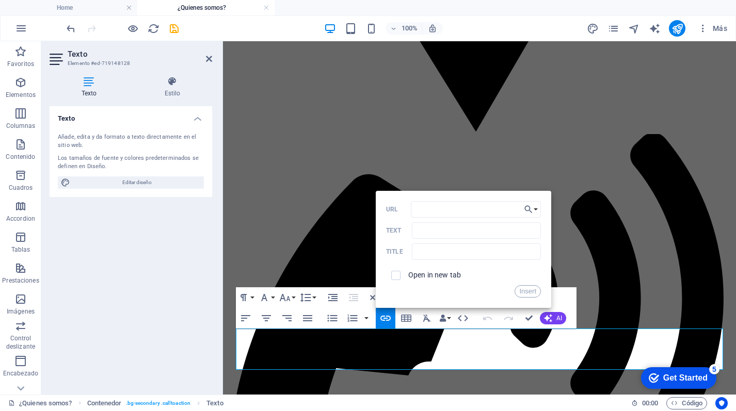
type input "[URL][DOMAIN_NAME]"
click at [521, 290] on button "Insert" at bounding box center [528, 291] width 26 height 12
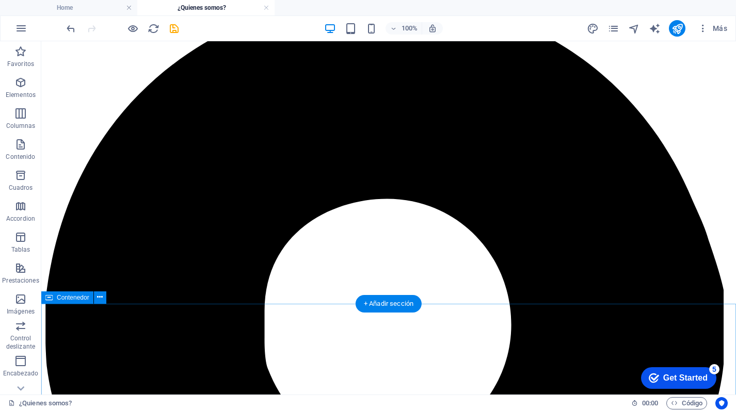
scroll to position [2860, 0]
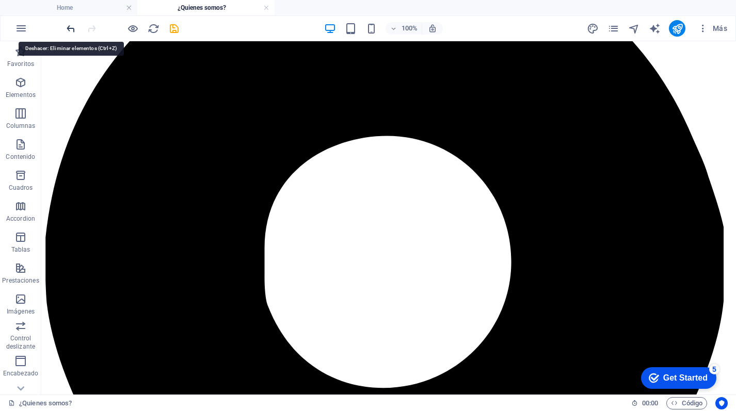
click at [68, 28] on icon "undo" at bounding box center [71, 29] width 12 height 12
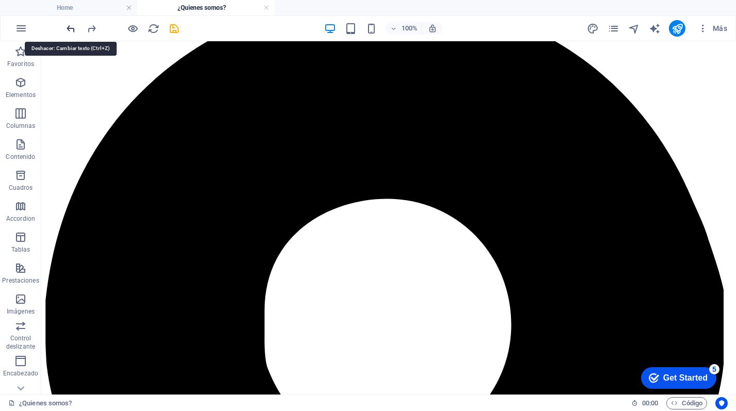
click at [68, 28] on icon "undo" at bounding box center [71, 29] width 12 height 12
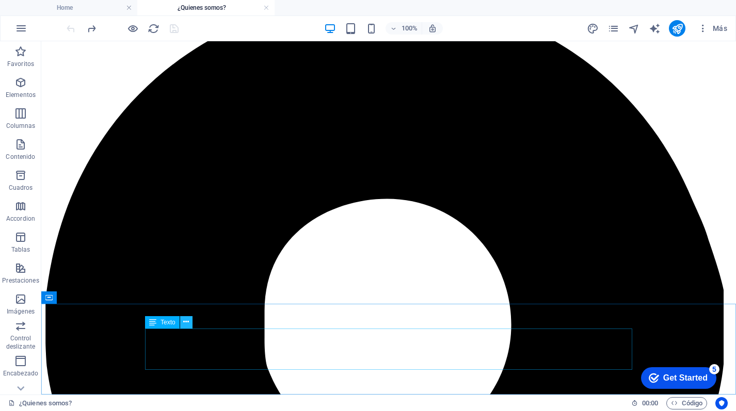
click at [186, 323] on icon at bounding box center [186, 322] width 6 height 11
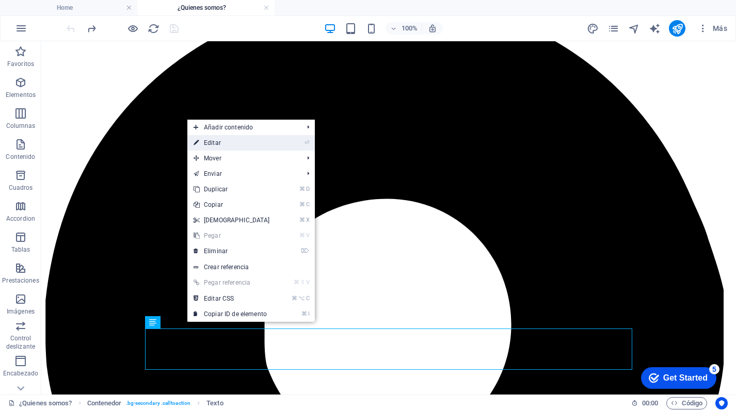
click at [247, 146] on link "⏎ Editar" at bounding box center [231, 142] width 89 height 15
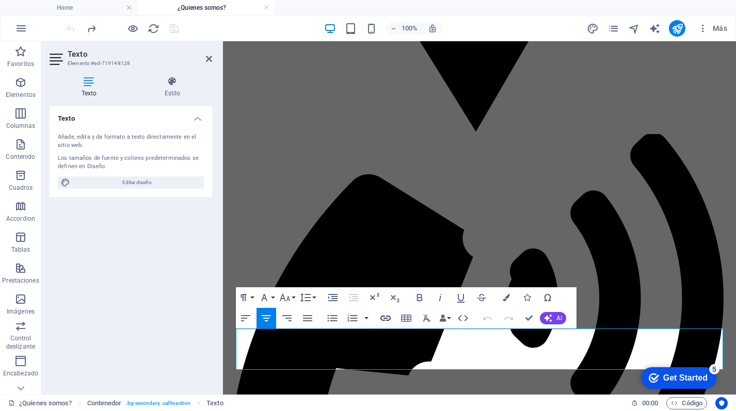
click at [386, 322] on icon "button" at bounding box center [385, 318] width 12 height 12
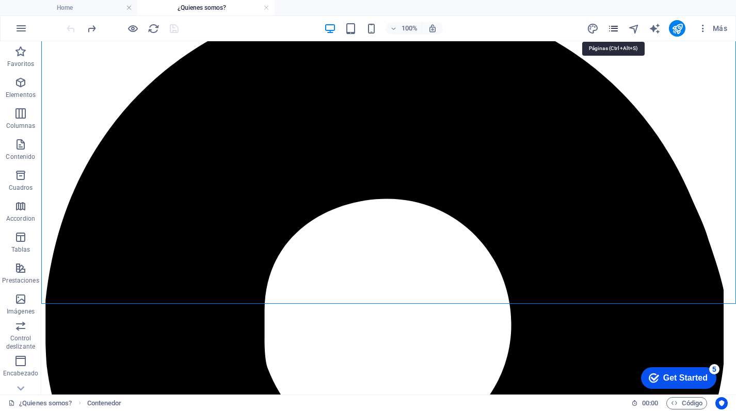
click at [617, 29] on icon "pages" at bounding box center [613, 29] width 12 height 12
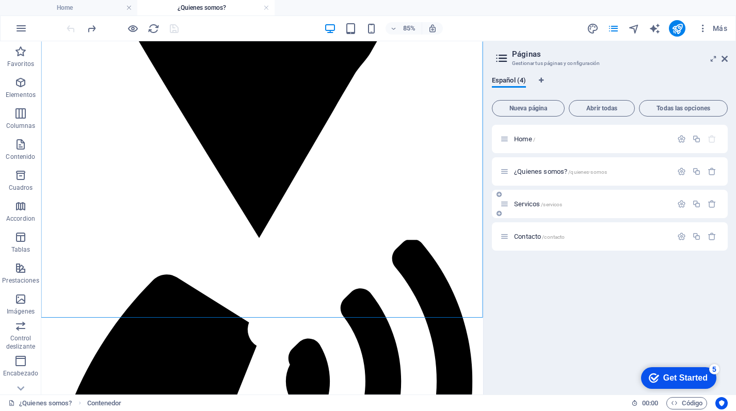
click at [538, 213] on div "Servicos /servicos" at bounding box center [610, 204] width 236 height 28
click at [523, 201] on span "Servicos /servicos" at bounding box center [538, 204] width 48 height 8
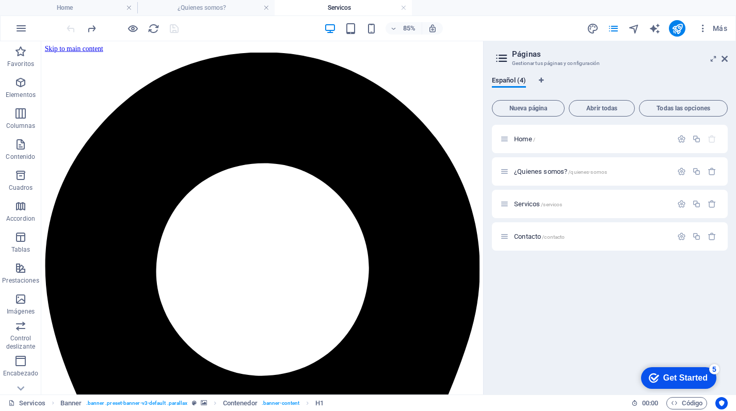
scroll to position [226, 0]
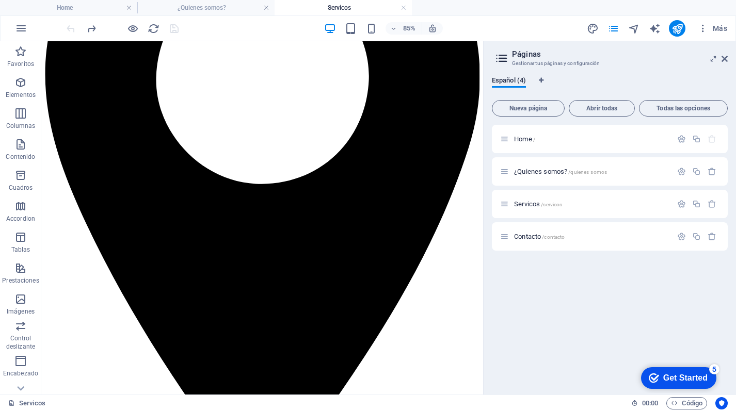
click at [724, 54] on h2 "Páginas" at bounding box center [620, 54] width 216 height 9
click at [723, 60] on icon at bounding box center [725, 59] width 6 height 8
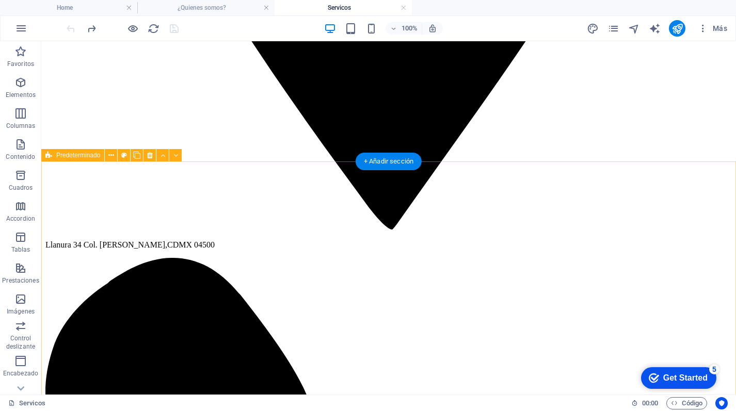
scroll to position [838, 0]
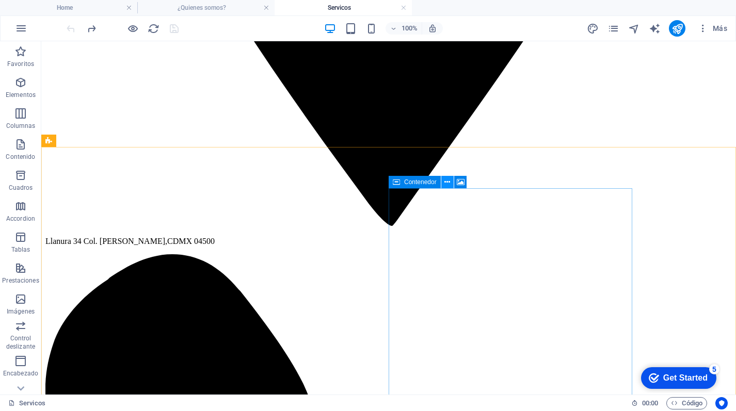
click at [447, 181] on icon at bounding box center [447, 182] width 6 height 11
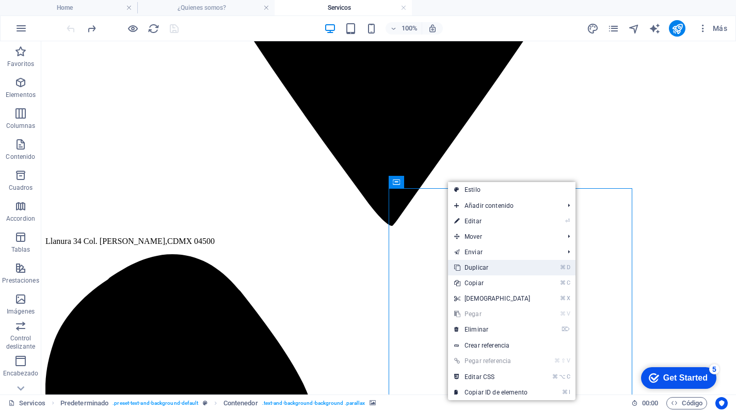
click at [517, 273] on link "⌘ D Duplicar" at bounding box center [492, 267] width 89 height 15
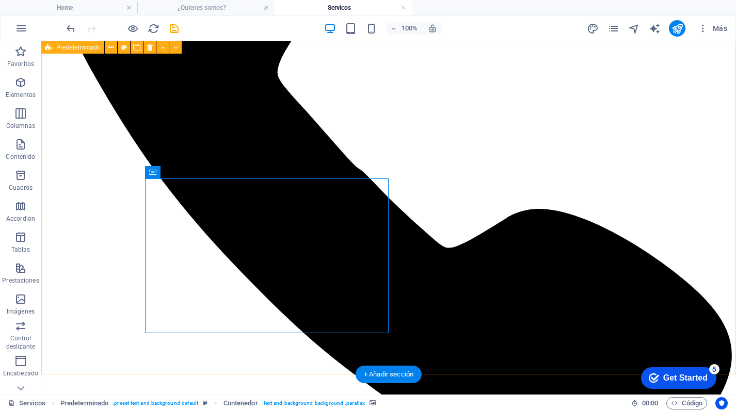
scroll to position [1308, 0]
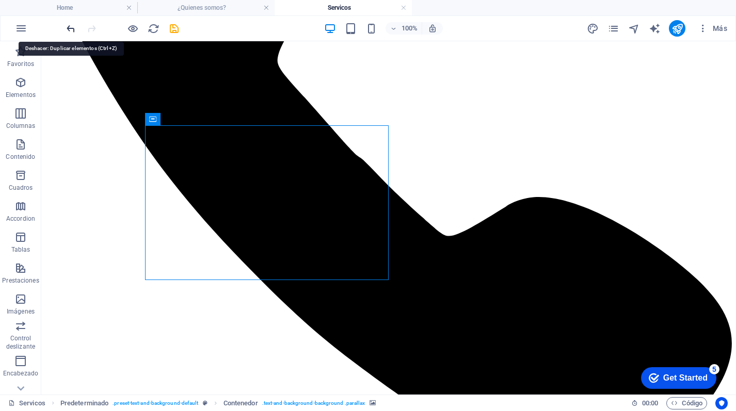
click at [65, 27] on icon "undo" at bounding box center [71, 29] width 12 height 12
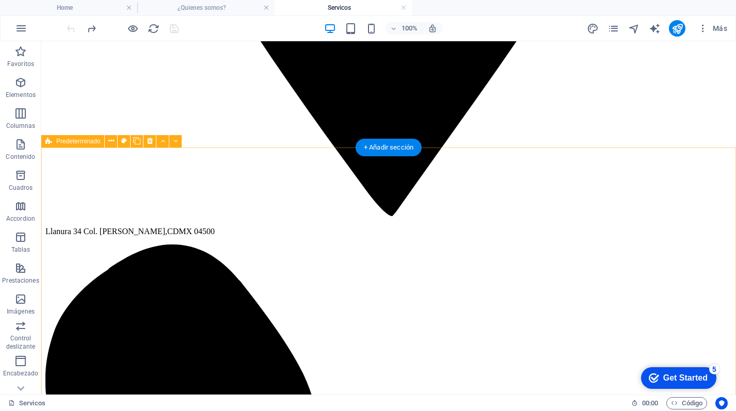
scroll to position [835, 0]
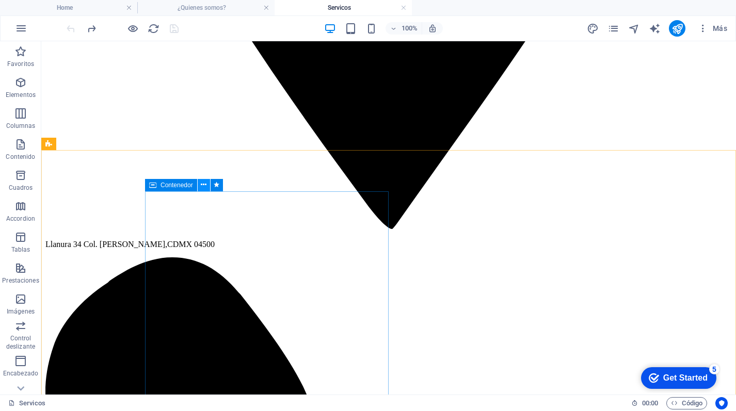
click at [206, 185] on icon at bounding box center [204, 185] width 6 height 11
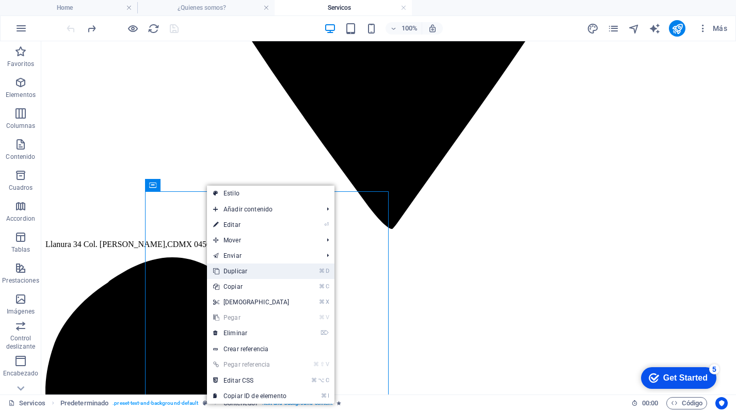
click at [252, 270] on link "⌘ D Duplicar" at bounding box center [251, 271] width 89 height 15
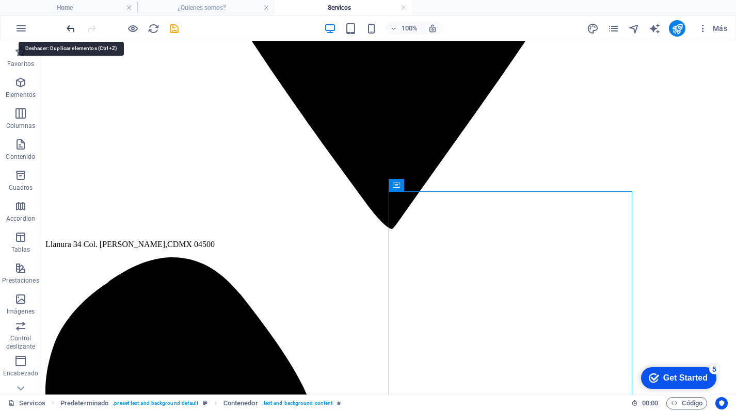
click at [67, 28] on icon "undo" at bounding box center [71, 29] width 12 height 12
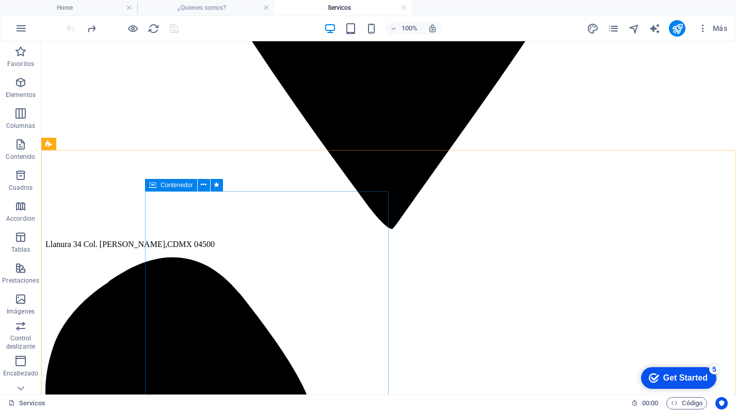
click at [157, 185] on div "Contenedor" at bounding box center [171, 185] width 52 height 12
click at [204, 185] on icon at bounding box center [204, 185] width 6 height 11
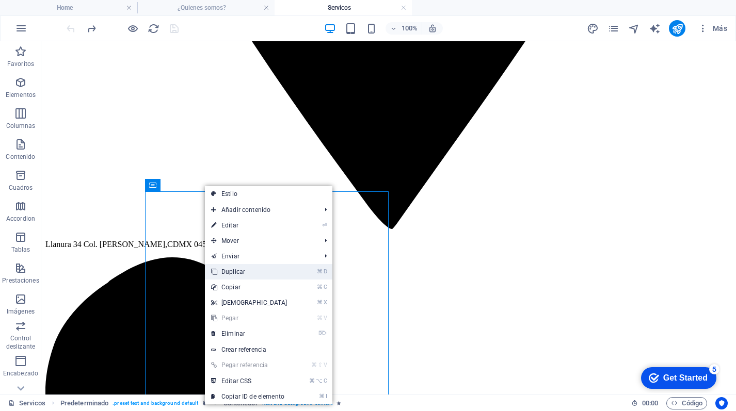
click at [247, 270] on link "⌘ D Duplicar" at bounding box center [249, 271] width 89 height 15
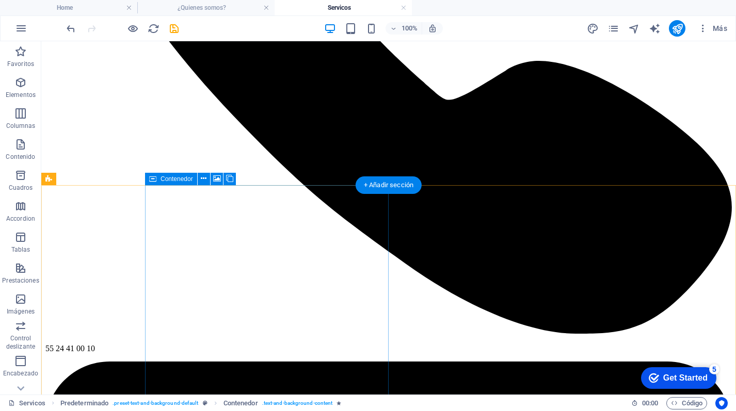
scroll to position [1442, 0]
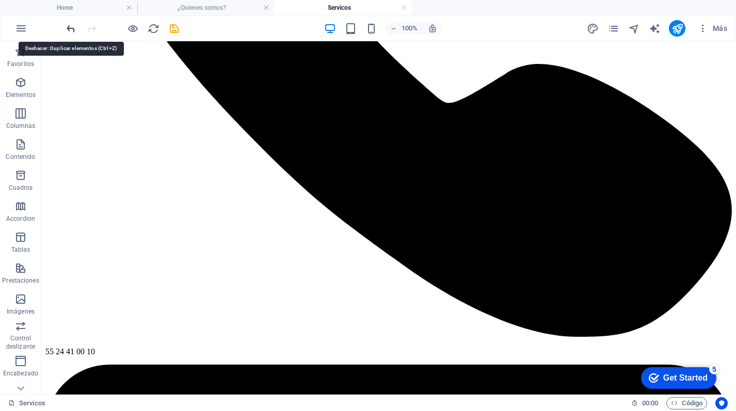
click at [70, 28] on icon "undo" at bounding box center [71, 29] width 12 height 12
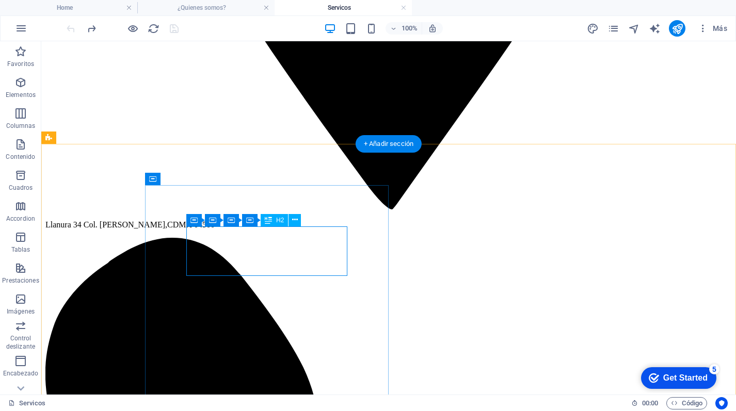
scroll to position [837, 0]
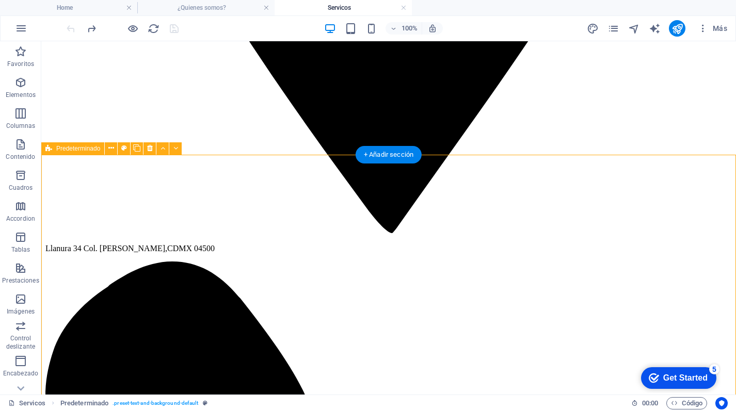
scroll to position [830, 0]
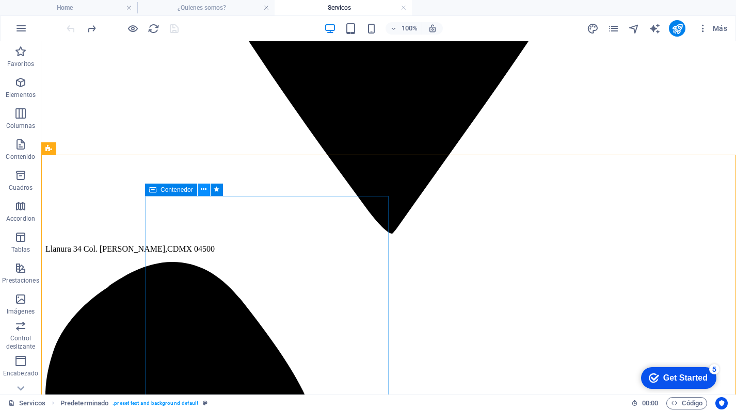
click at [201, 187] on icon at bounding box center [204, 189] width 6 height 11
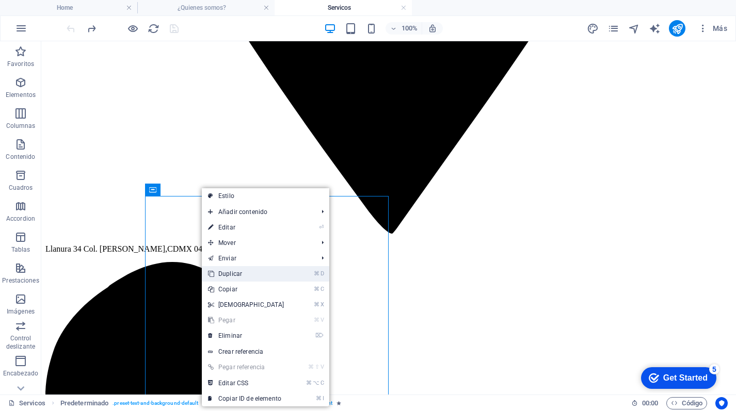
click at [253, 271] on link "⌘ D Duplicar" at bounding box center [246, 273] width 89 height 15
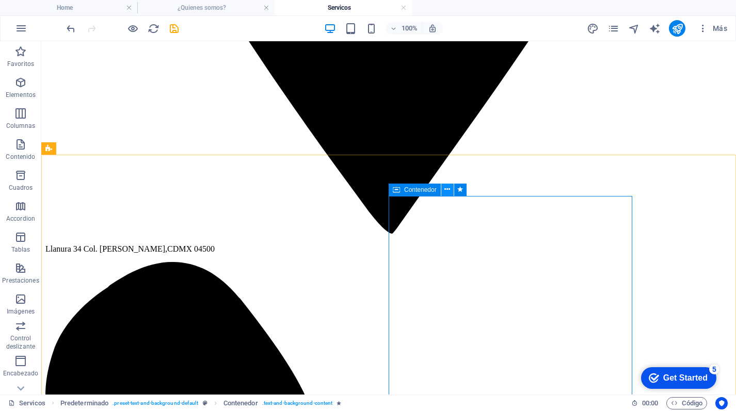
click at [444, 190] on icon at bounding box center [447, 189] width 6 height 11
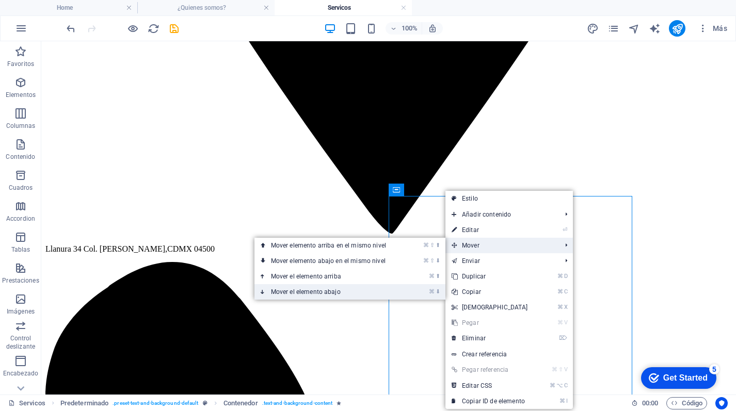
click at [351, 288] on link "⌘ ⬇ Mover el elemento abajo" at bounding box center [330, 291] width 152 height 15
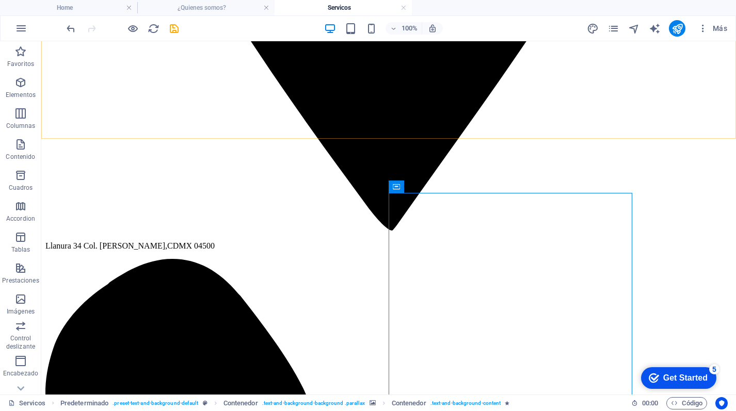
scroll to position [836, 0]
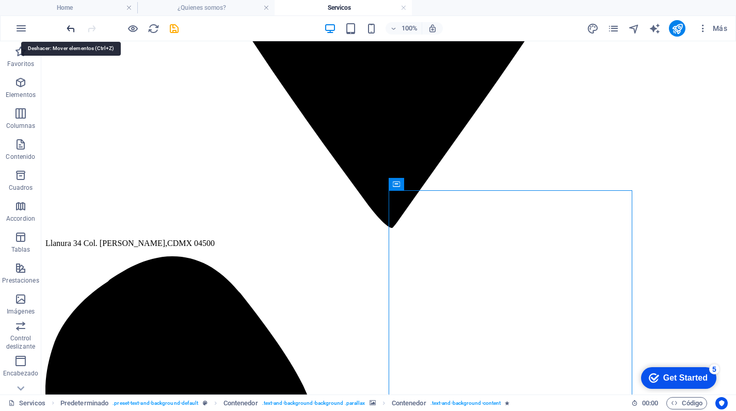
click at [74, 28] on icon "undo" at bounding box center [71, 29] width 12 height 12
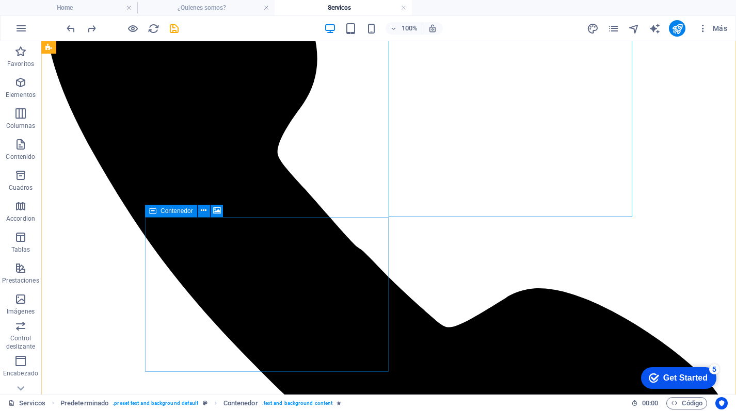
scroll to position [1215, 0]
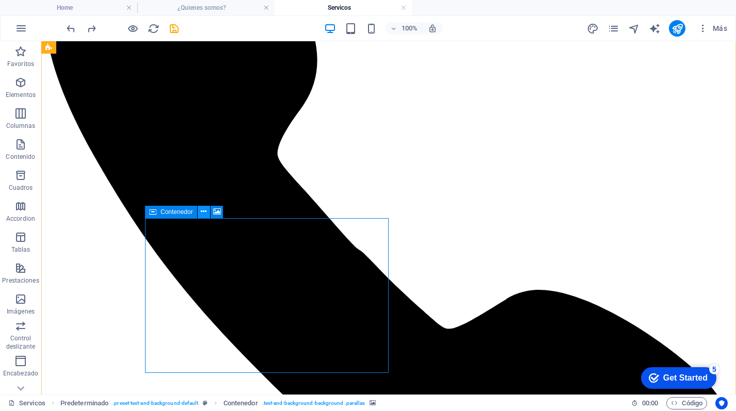
click at [207, 212] on button at bounding box center [204, 212] width 12 height 12
click at [203, 212] on icon at bounding box center [204, 211] width 6 height 11
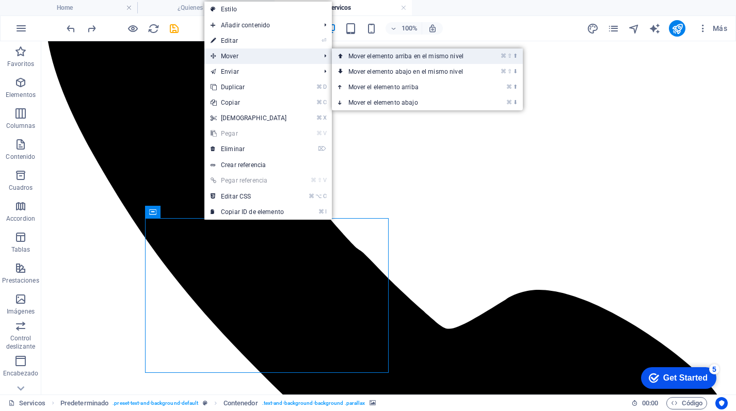
click at [385, 58] on link "⌘ ⇧ ⬆ Mover elemento arriba en el mismo nivel" at bounding box center [408, 56] width 152 height 15
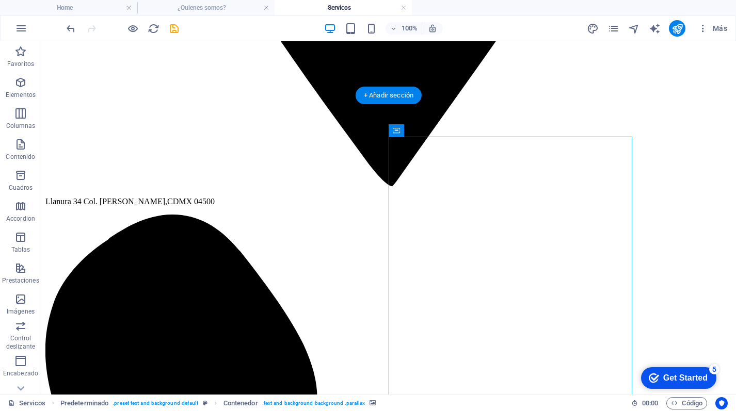
scroll to position [823, 0]
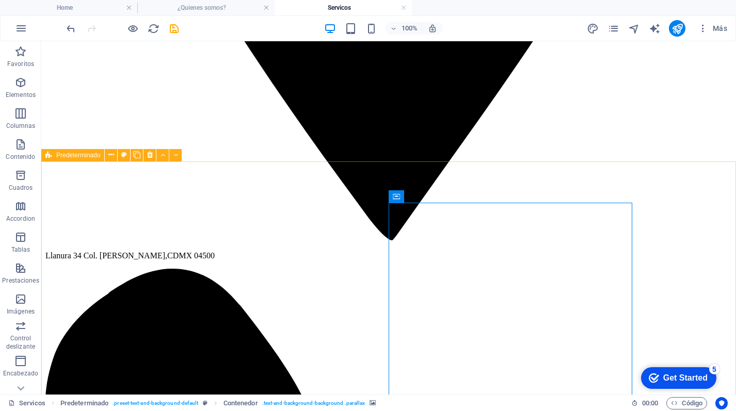
click at [62, 155] on span "Predeterminado" at bounding box center [78, 155] width 44 height 6
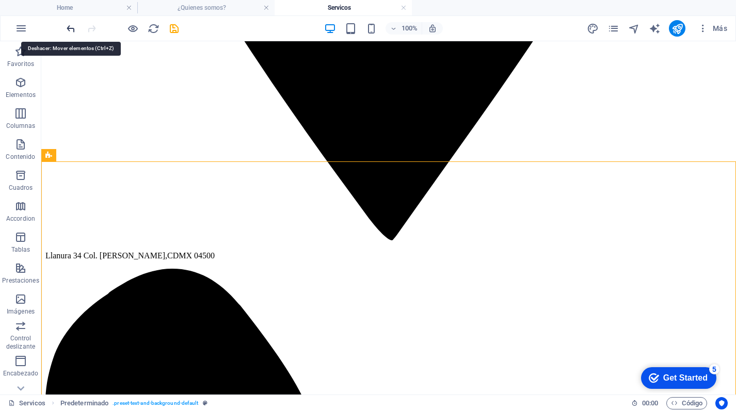
click at [70, 33] on icon "undo" at bounding box center [71, 29] width 12 height 12
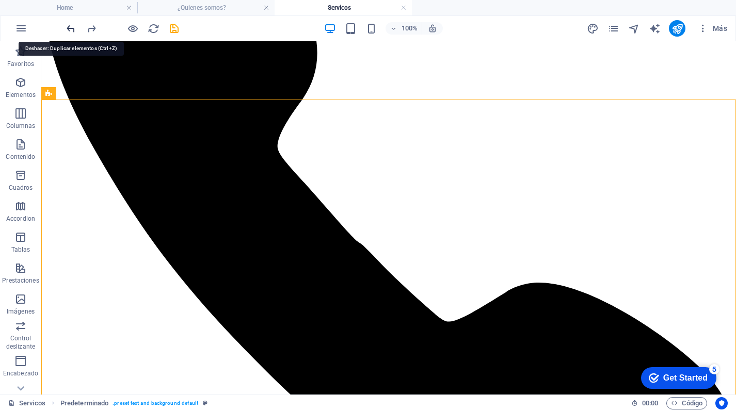
scroll to position [1293, 0]
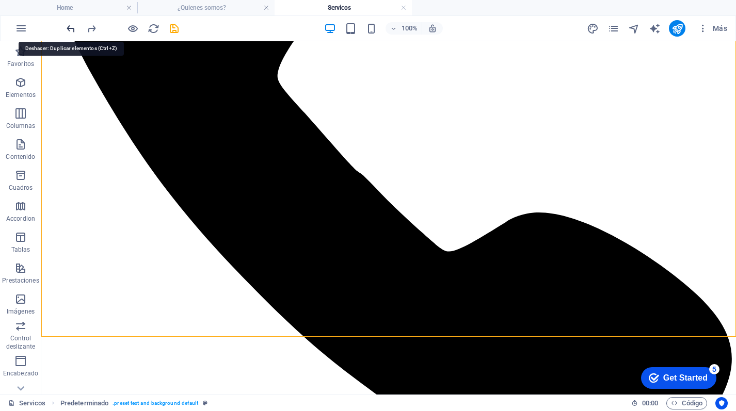
click at [70, 33] on icon "undo" at bounding box center [71, 29] width 12 height 12
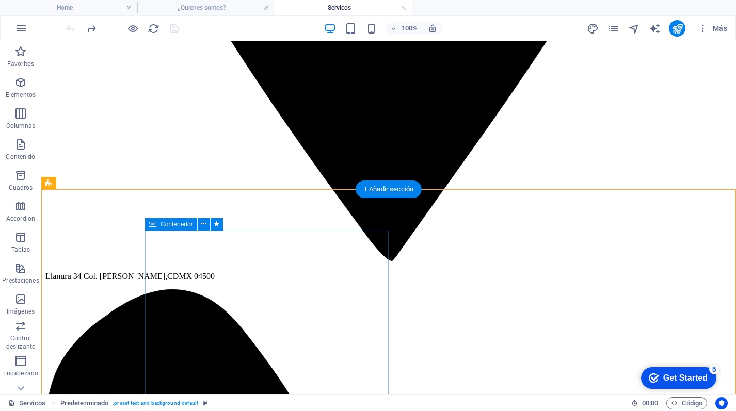
scroll to position [776, 0]
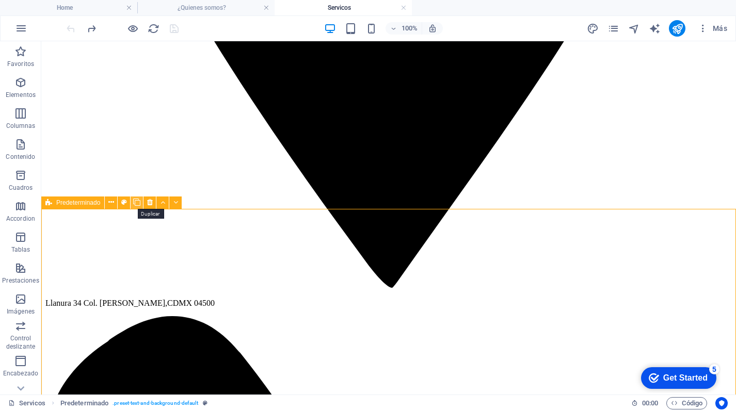
click at [138, 202] on icon at bounding box center [136, 202] width 7 height 11
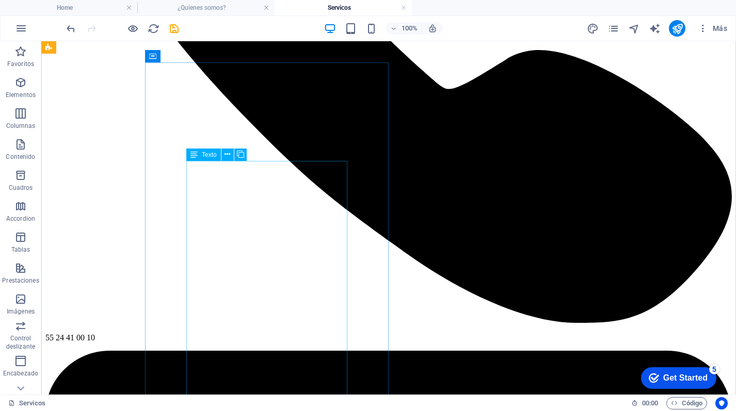
scroll to position [1402, 0]
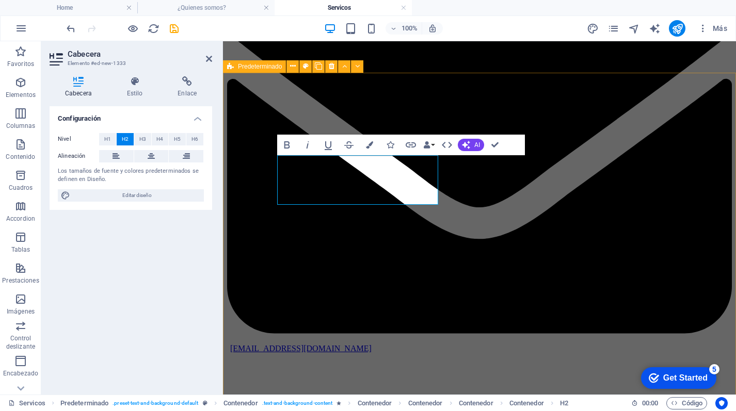
drag, startPoint x: 402, startPoint y: 193, endPoint x: 381, endPoint y: 442, distance: 250.1
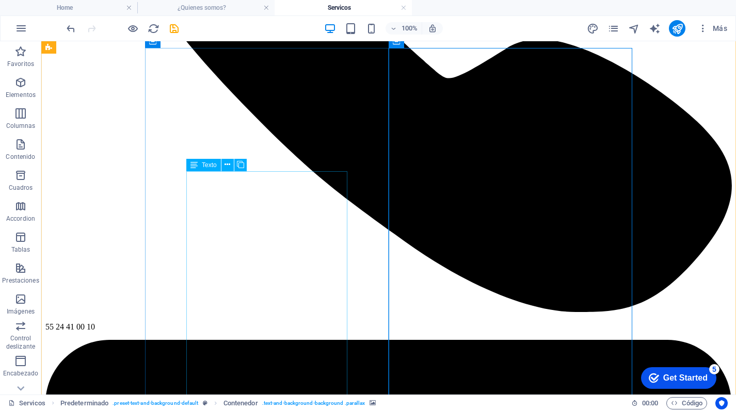
scroll to position [1468, 0]
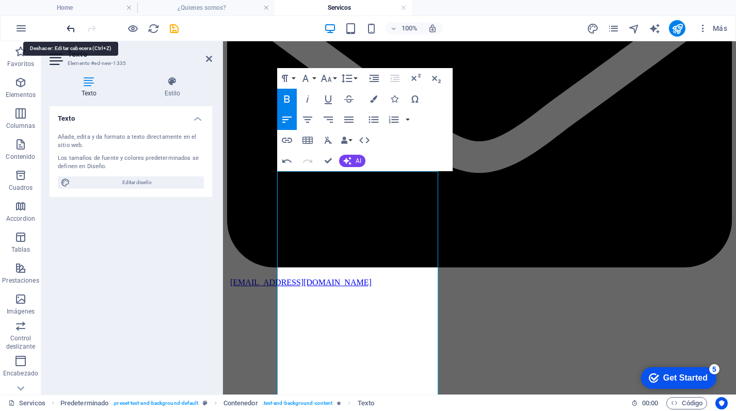
click at [72, 27] on icon "undo" at bounding box center [71, 29] width 12 height 12
click at [67, 28] on icon "undo" at bounding box center [71, 29] width 12 height 12
click at [69, 28] on icon "undo" at bounding box center [71, 29] width 12 height 12
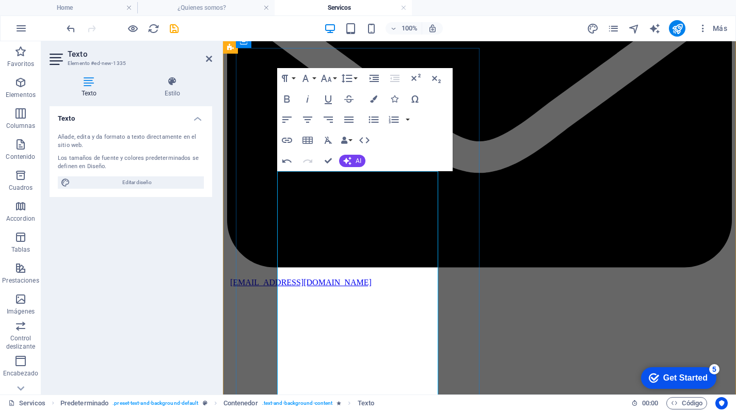
click at [369, 120] on icon "button" at bounding box center [373, 120] width 12 height 12
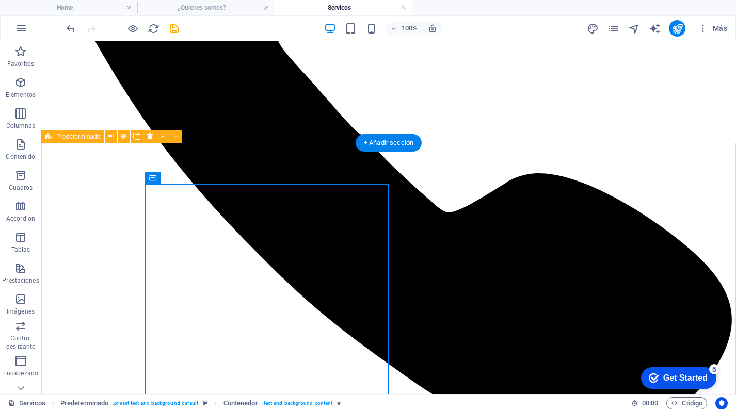
scroll to position [1336, 0]
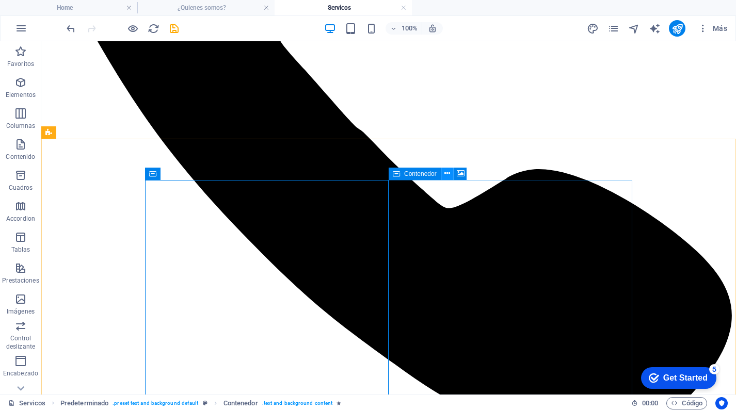
click at [450, 174] on icon at bounding box center [447, 173] width 6 height 11
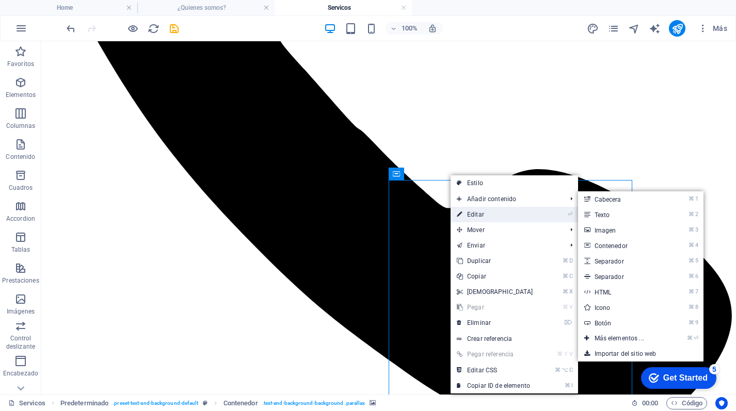
click at [477, 214] on link "⏎ Editar" at bounding box center [495, 214] width 89 height 15
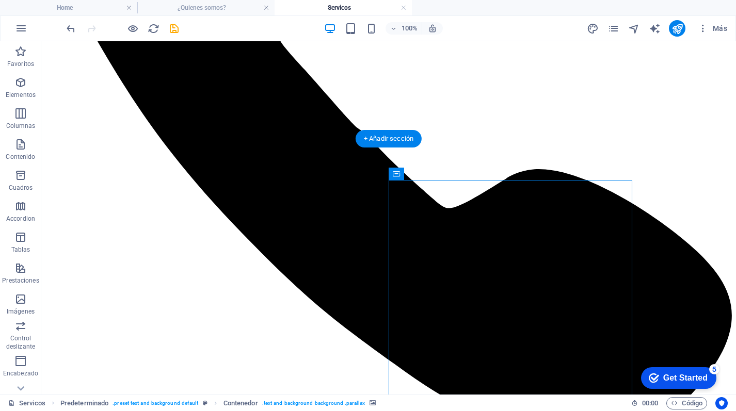
click at [457, 174] on icon at bounding box center [461, 173] width 8 height 11
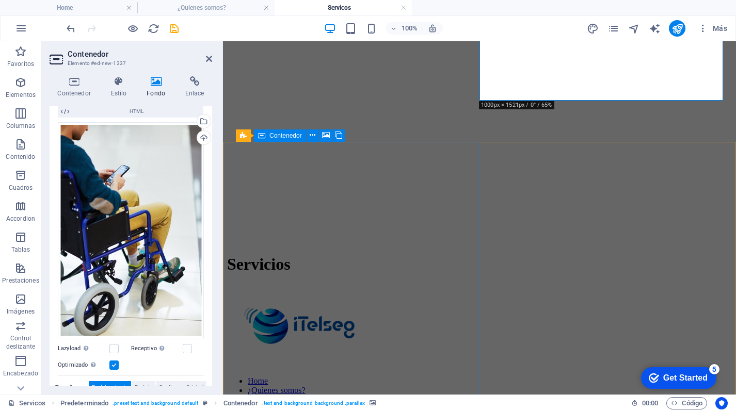
scroll to position [1786, 0]
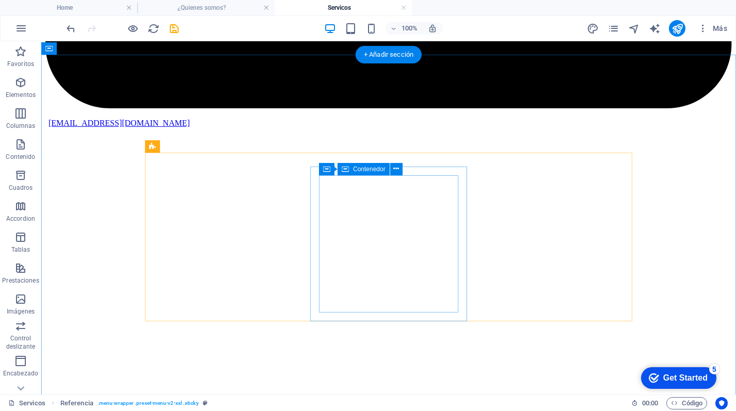
scroll to position [2319, 0]
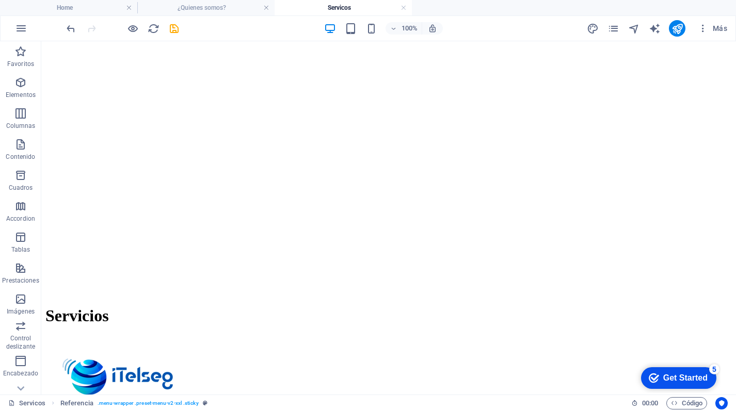
click at [616, 31] on icon "pages" at bounding box center [613, 29] width 12 height 12
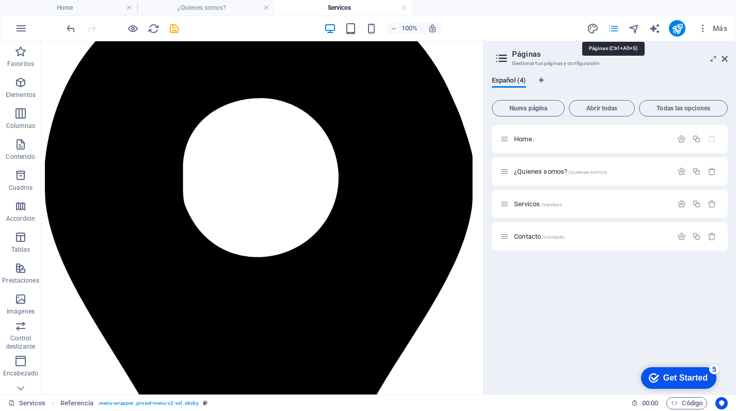
scroll to position [2257, 0]
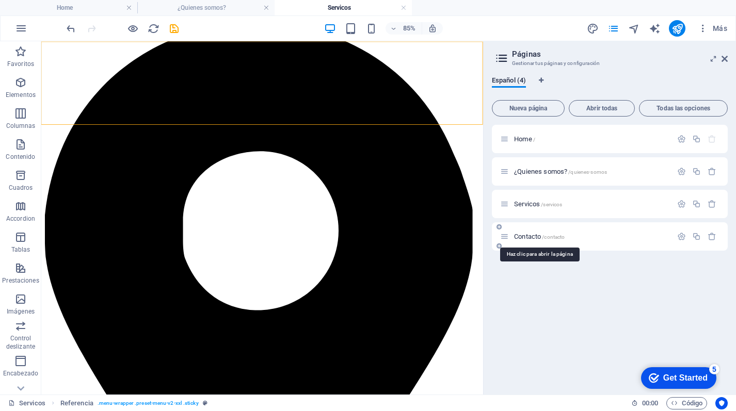
click at [524, 237] on span "Contacto /contacto" at bounding box center [539, 237] width 51 height 8
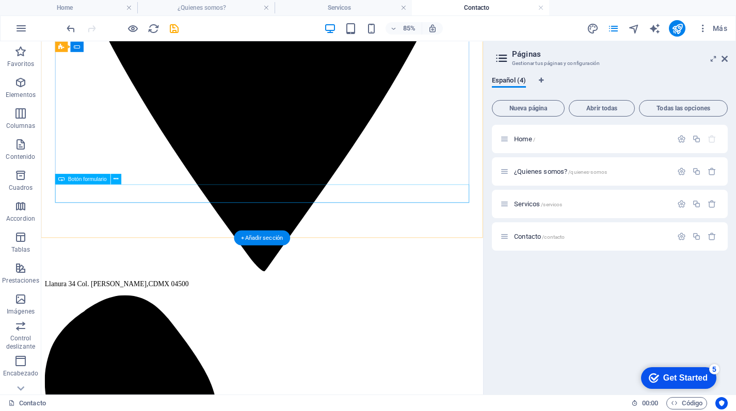
scroll to position [517, 0]
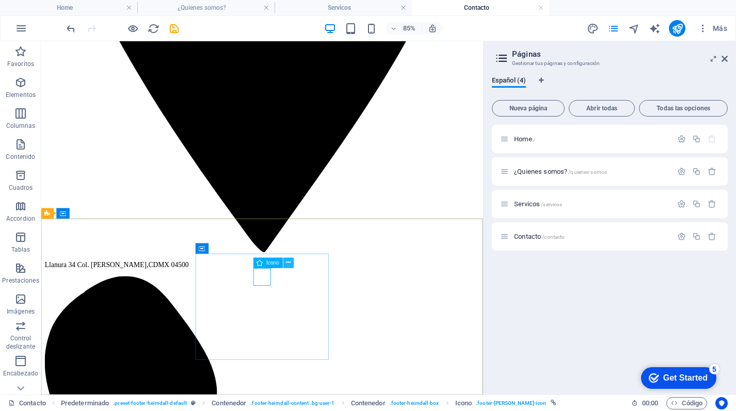
click at [286, 265] on icon at bounding box center [288, 262] width 5 height 9
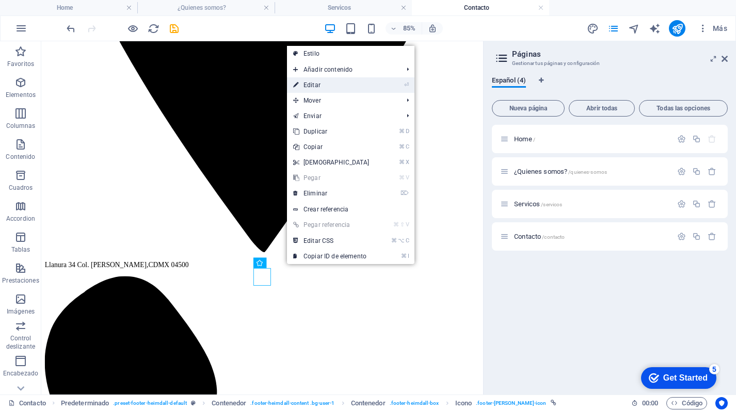
click at [328, 82] on link "⏎ Editar" at bounding box center [331, 84] width 89 height 15
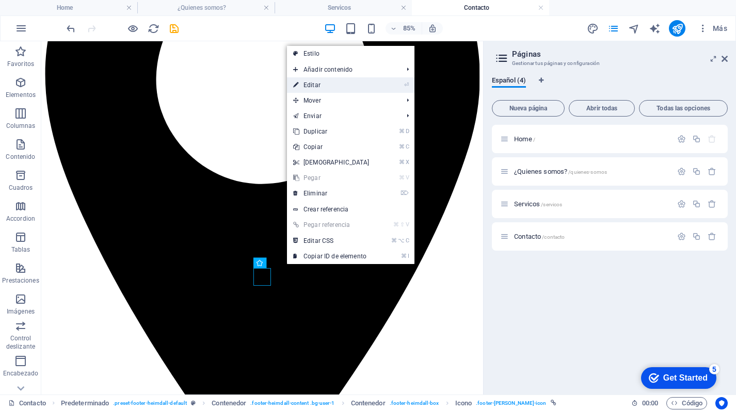
select select "xMidYMid"
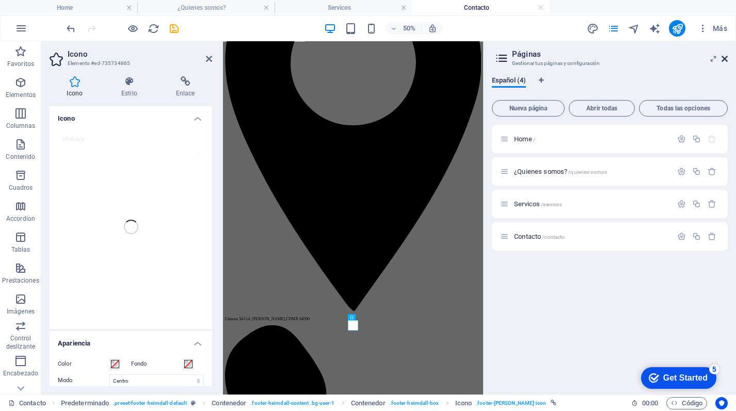
click at [723, 56] on icon at bounding box center [725, 59] width 6 height 8
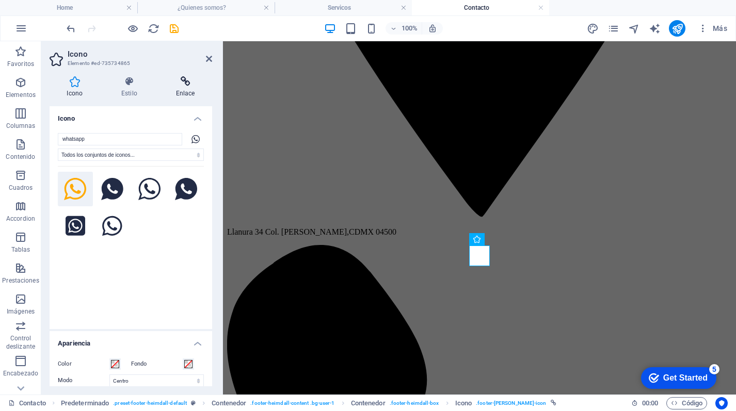
click at [178, 87] on h4 "Enlace" at bounding box center [185, 87] width 54 height 22
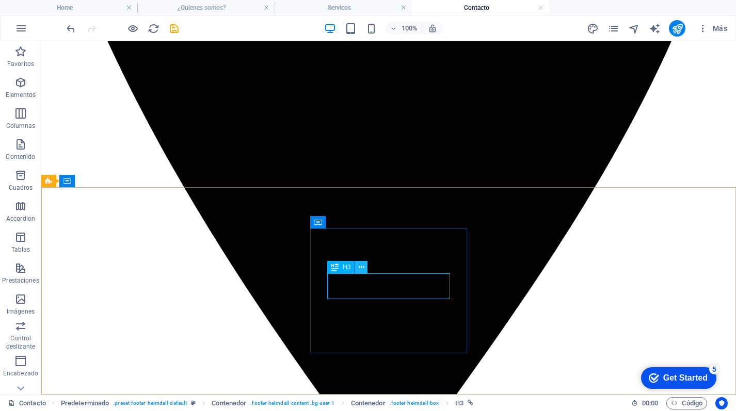
click at [365, 269] on button at bounding box center [361, 267] width 12 height 12
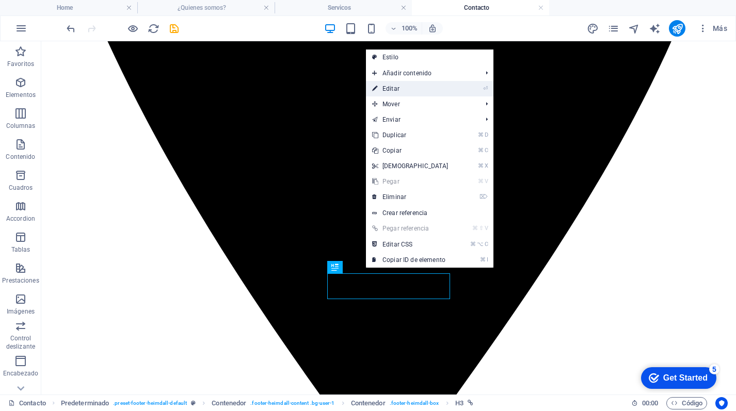
click at [399, 88] on link "⏎ Editar" at bounding box center [410, 88] width 89 height 15
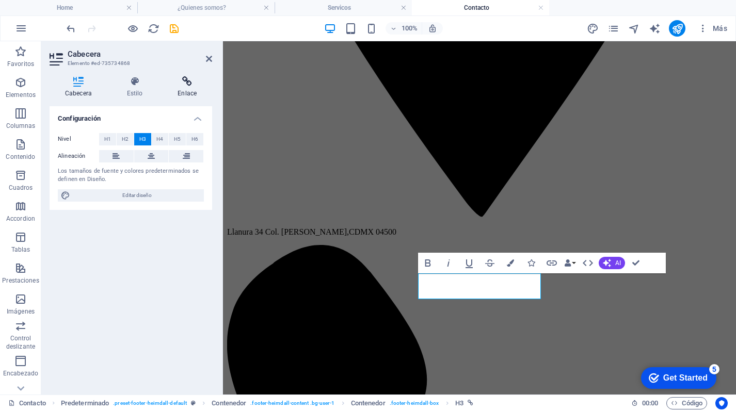
click at [175, 87] on h4 "Enlace" at bounding box center [187, 87] width 50 height 22
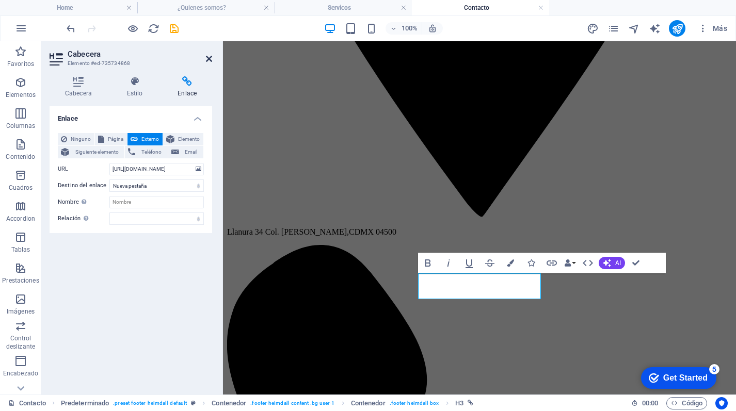
click at [208, 60] on icon at bounding box center [209, 59] width 6 height 8
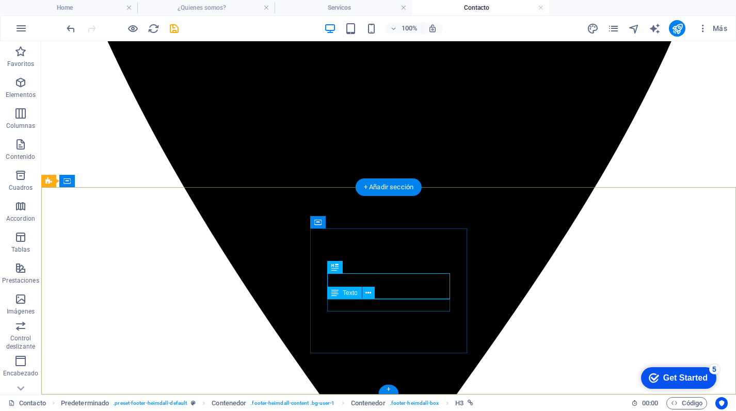
click at [367, 296] on icon at bounding box center [368, 293] width 6 height 11
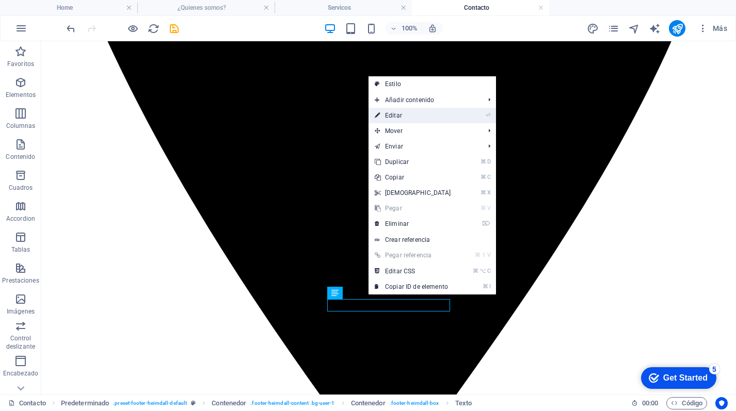
click at [422, 114] on link "⏎ Editar" at bounding box center [413, 115] width 89 height 15
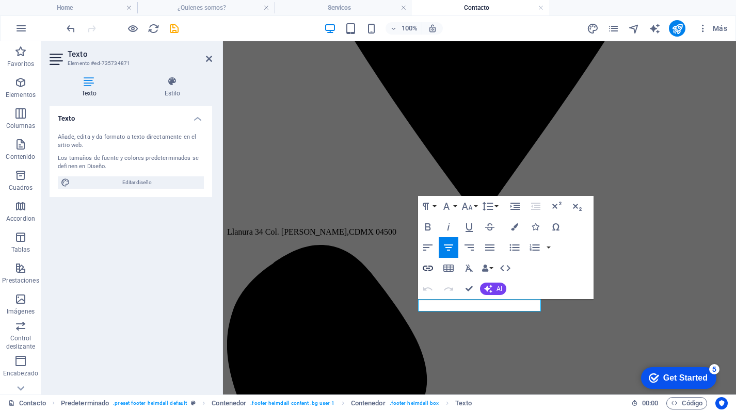
click at [430, 270] on icon "button" at bounding box center [428, 268] width 10 height 5
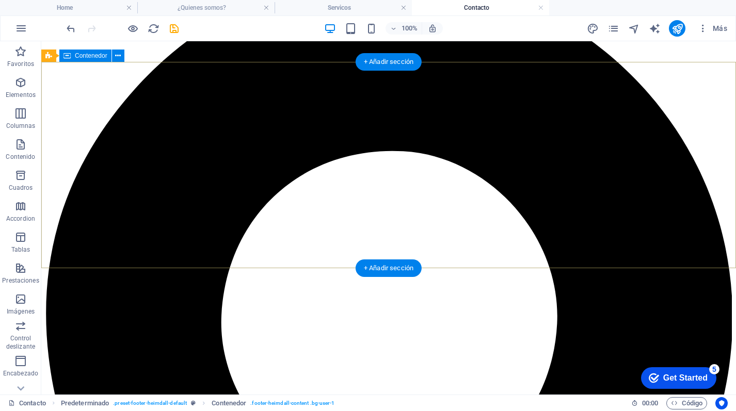
scroll to position [0, 0]
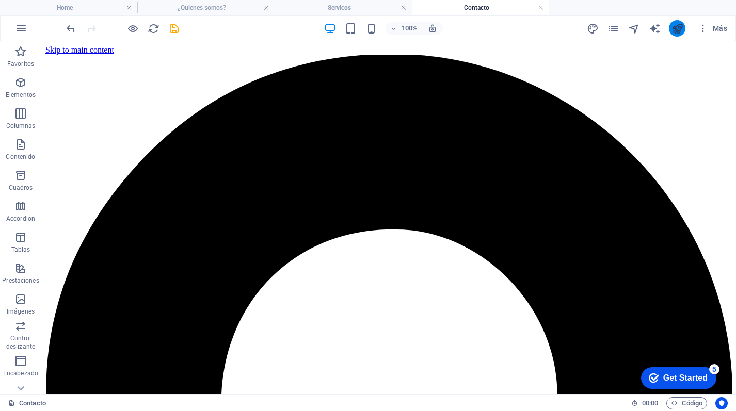
click at [683, 28] on button "publish" at bounding box center [677, 28] width 17 height 17
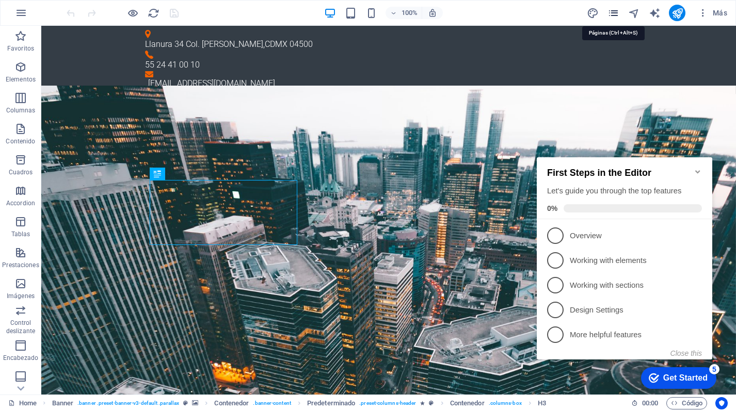
click at [615, 13] on icon "pages" at bounding box center [613, 13] width 12 height 12
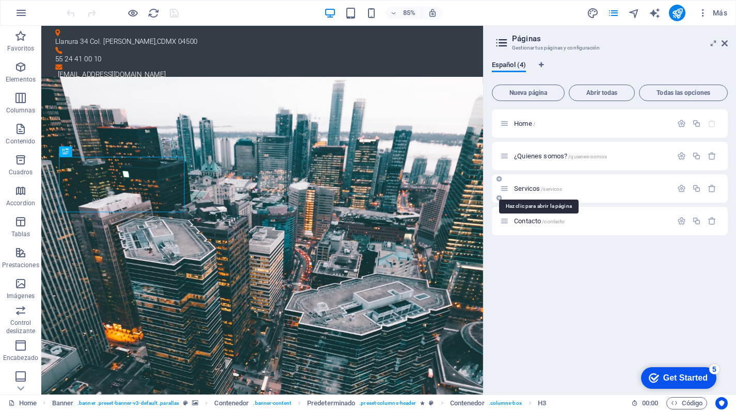
click at [524, 188] on span "Servicos /servicos" at bounding box center [538, 189] width 48 height 8
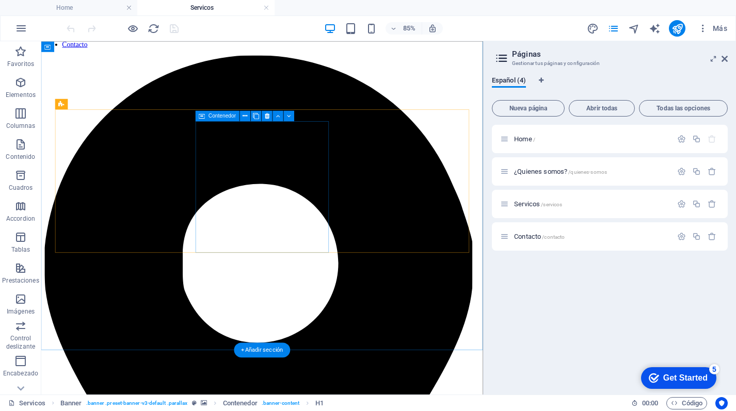
scroll to position [2257, 0]
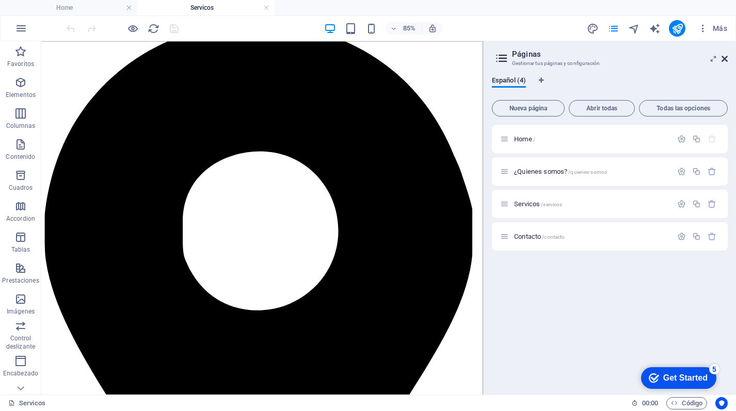
click at [724, 61] on icon at bounding box center [725, 59] width 6 height 8
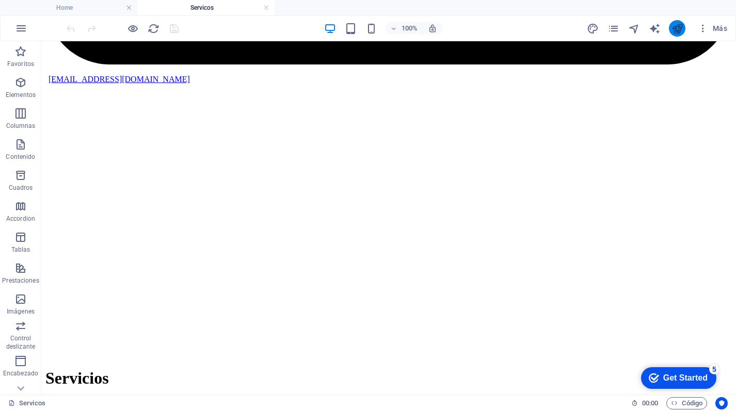
click at [684, 30] on button "publish" at bounding box center [677, 28] width 17 height 17
